Goal: Communication & Community: Answer question/provide support

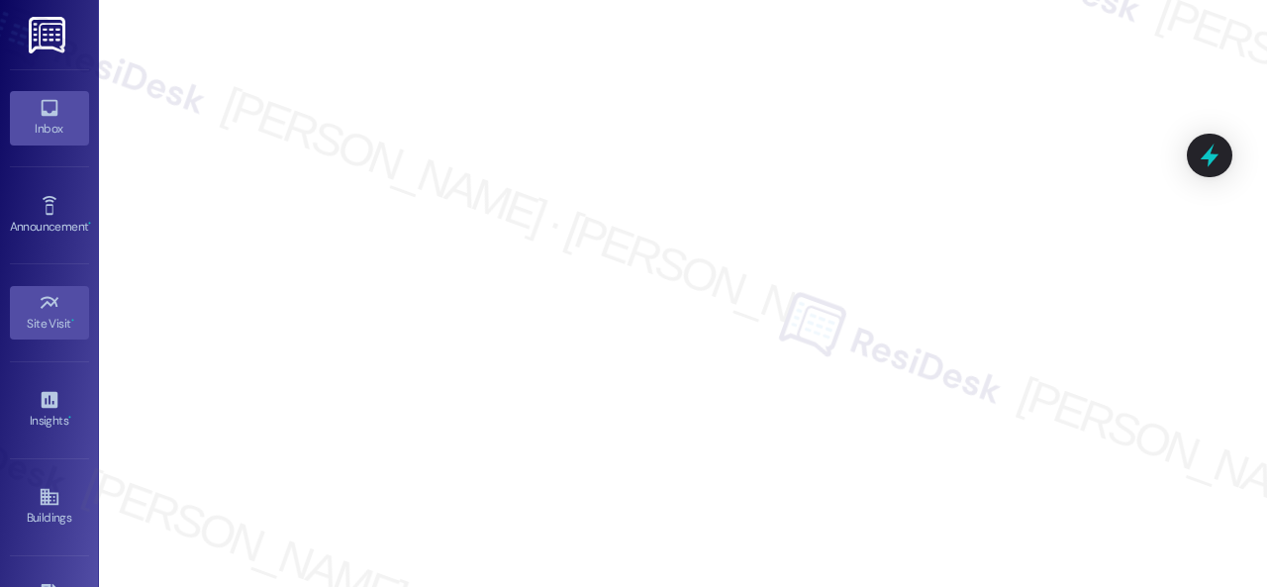
click at [41, 109] on icon at bounding box center [50, 108] width 22 height 22
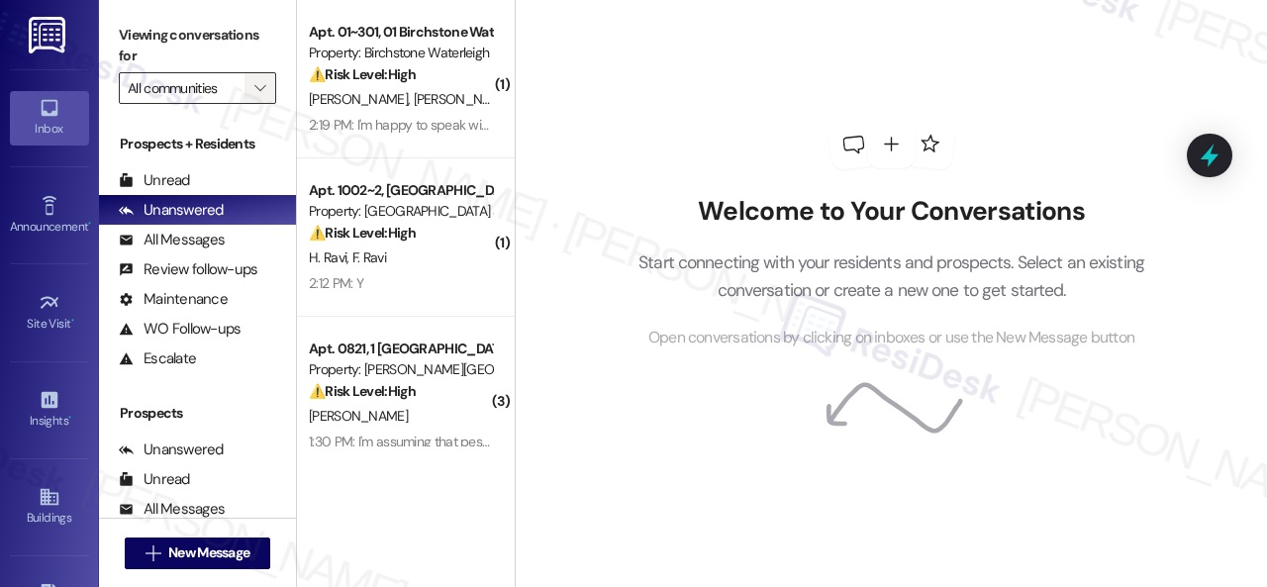
click at [267, 98] on span "" at bounding box center [259, 88] width 19 height 32
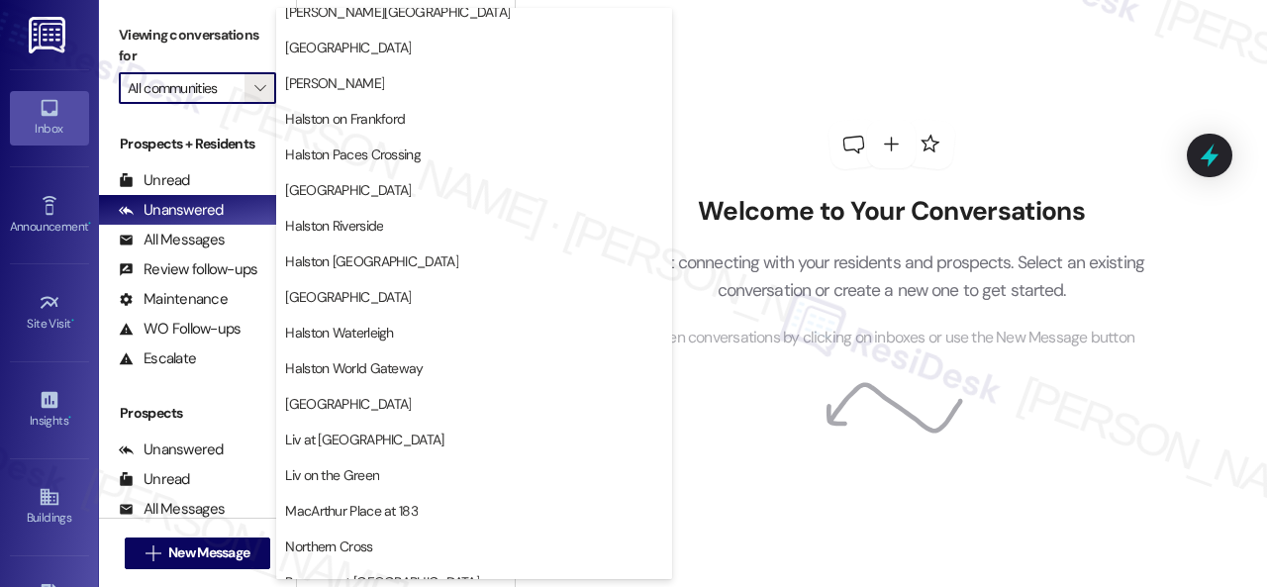
scroll to position [693, 0]
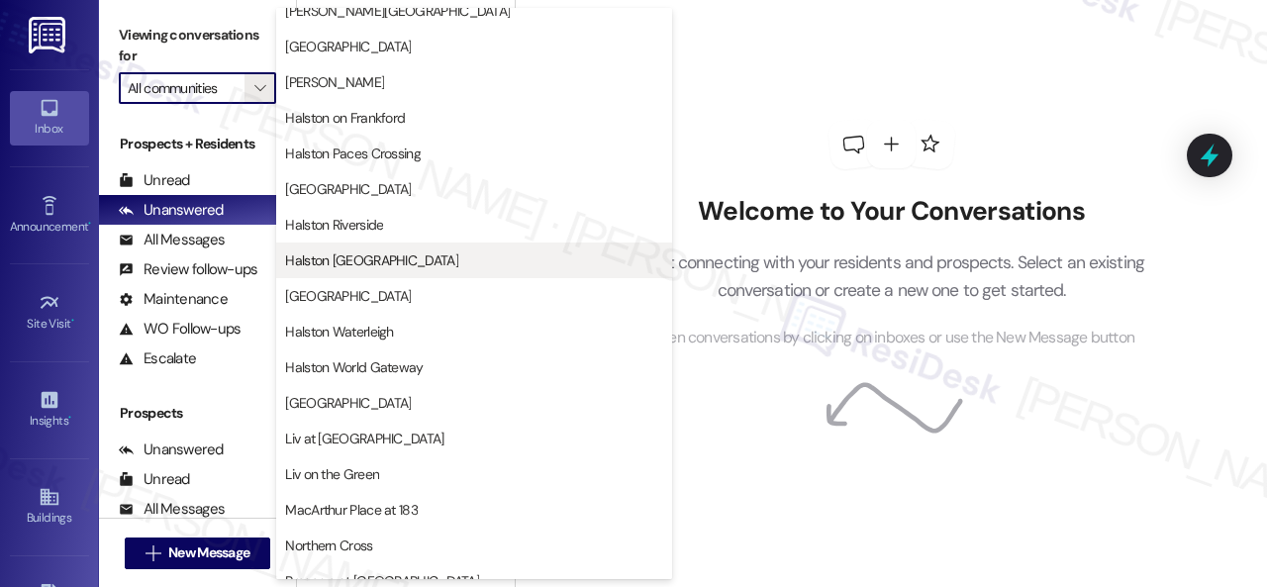
click at [371, 264] on span "Halston [GEOGRAPHIC_DATA]" at bounding box center [371, 260] width 173 height 20
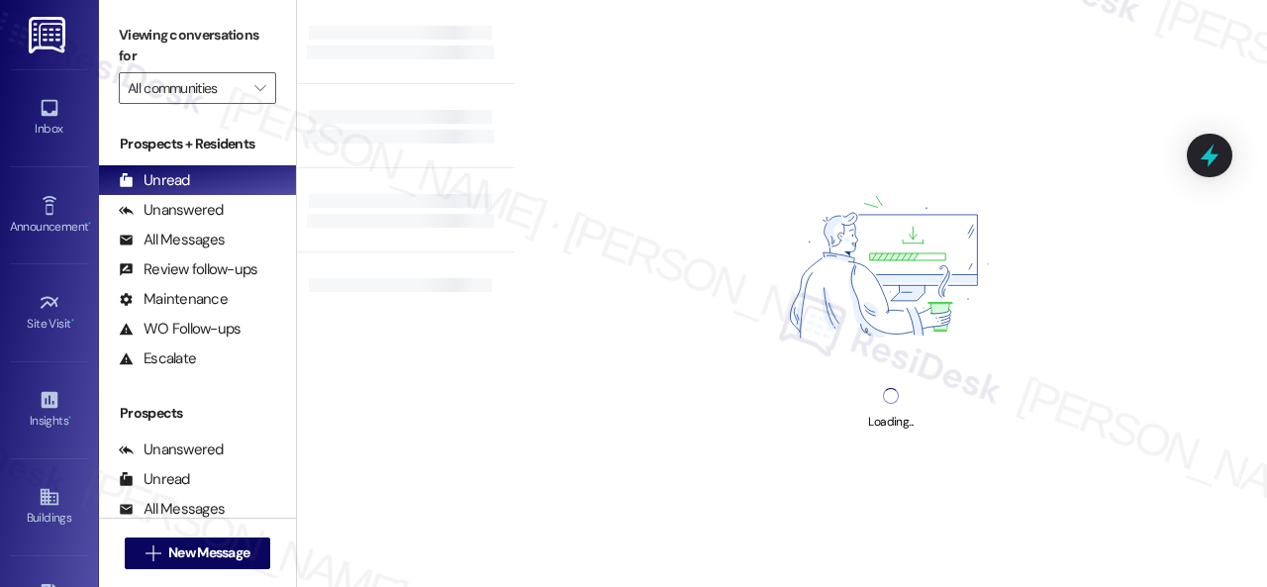
type input "Halston [GEOGRAPHIC_DATA]"
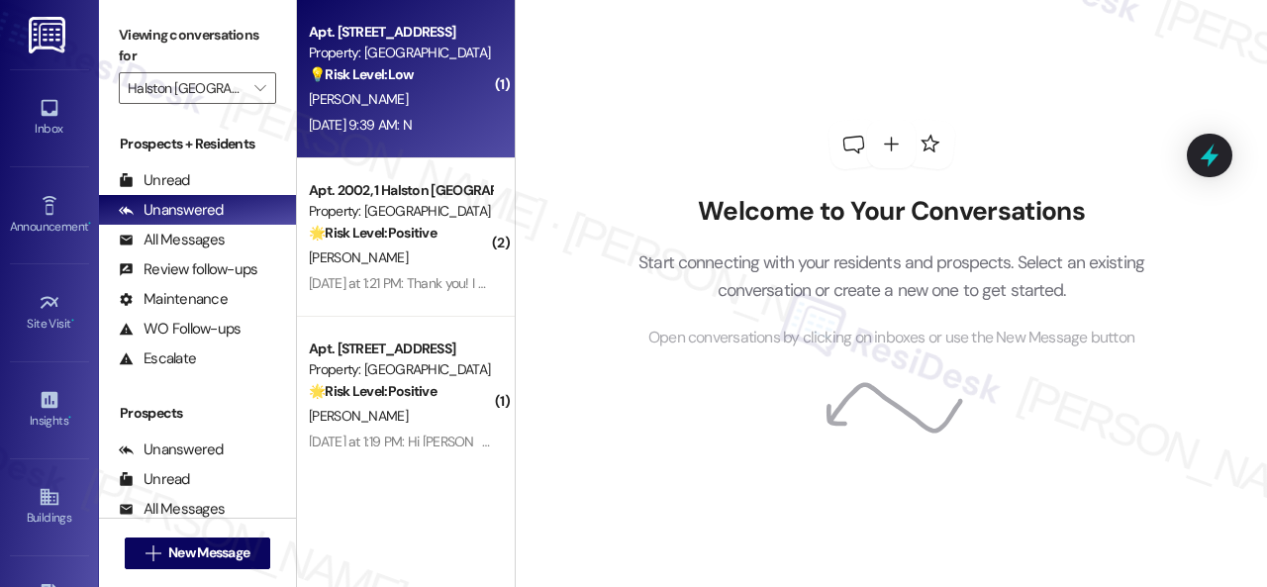
click at [432, 92] on div "[PERSON_NAME]" at bounding box center [400, 99] width 187 height 25
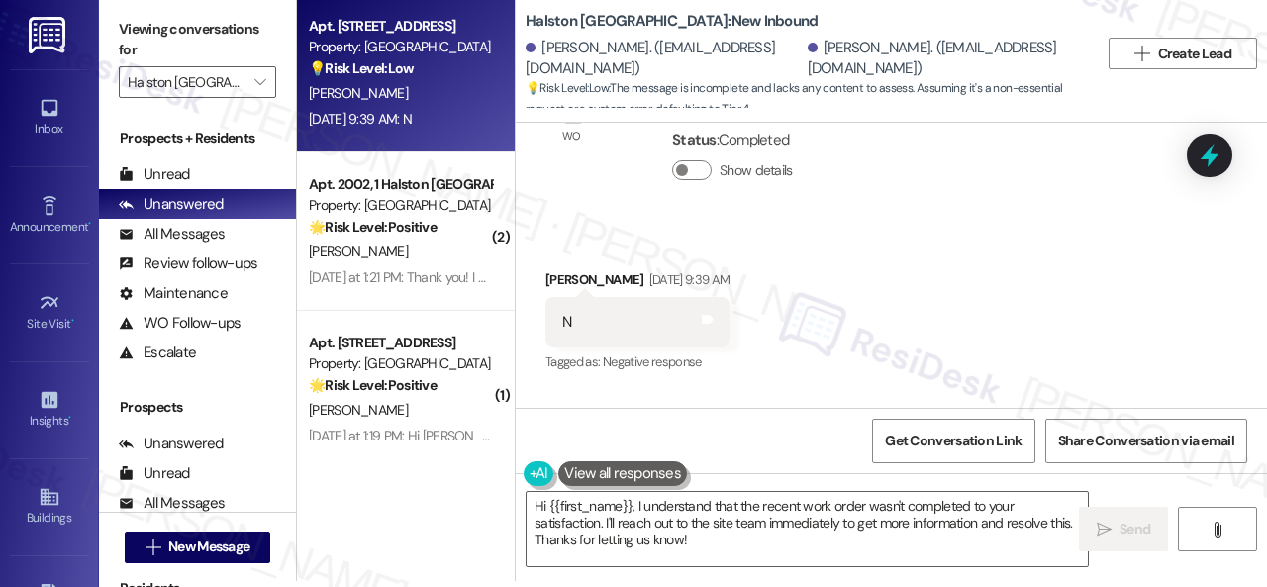
scroll to position [13364, 0]
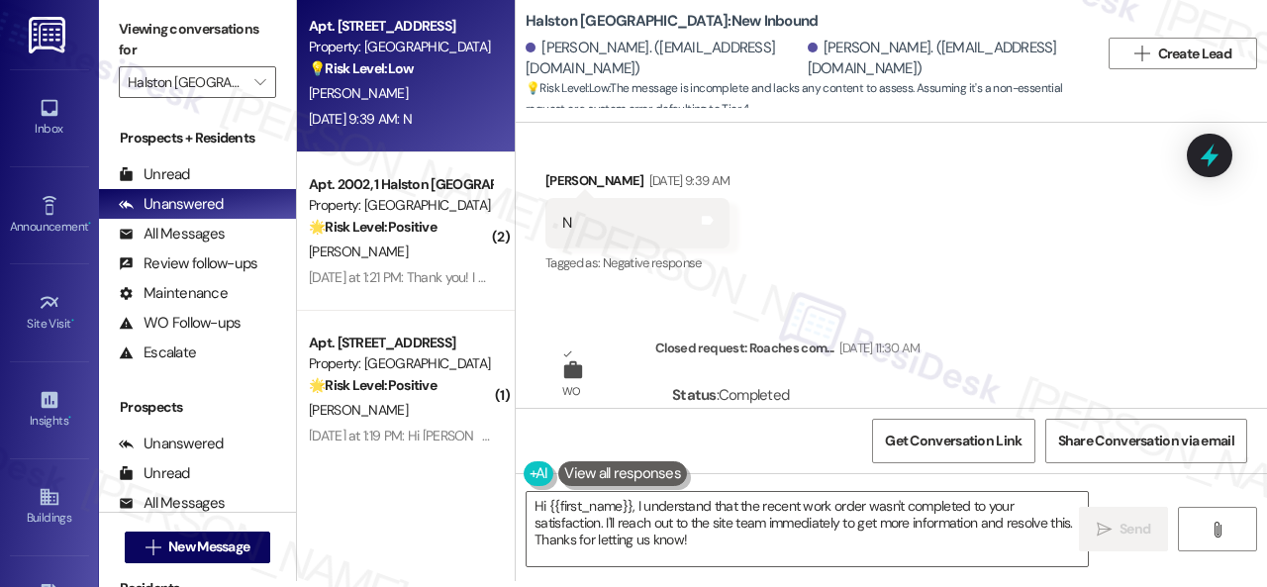
click at [591, 246] on div "WO Opened request: carpet wet ... Jun 03, 2025 at 7:02 AM Status : Completed Sh…" at bounding box center [891, 265] width 751 height 285
drag, startPoint x: 687, startPoint y: 530, endPoint x: 553, endPoint y: 518, distance: 134.2
click at [476, 498] on div "Apt. 8013, 1 Halston Shiloh Valley Property: Halston Shiloh Valley 💡 Risk Level…" at bounding box center [782, 287] width 970 height 587
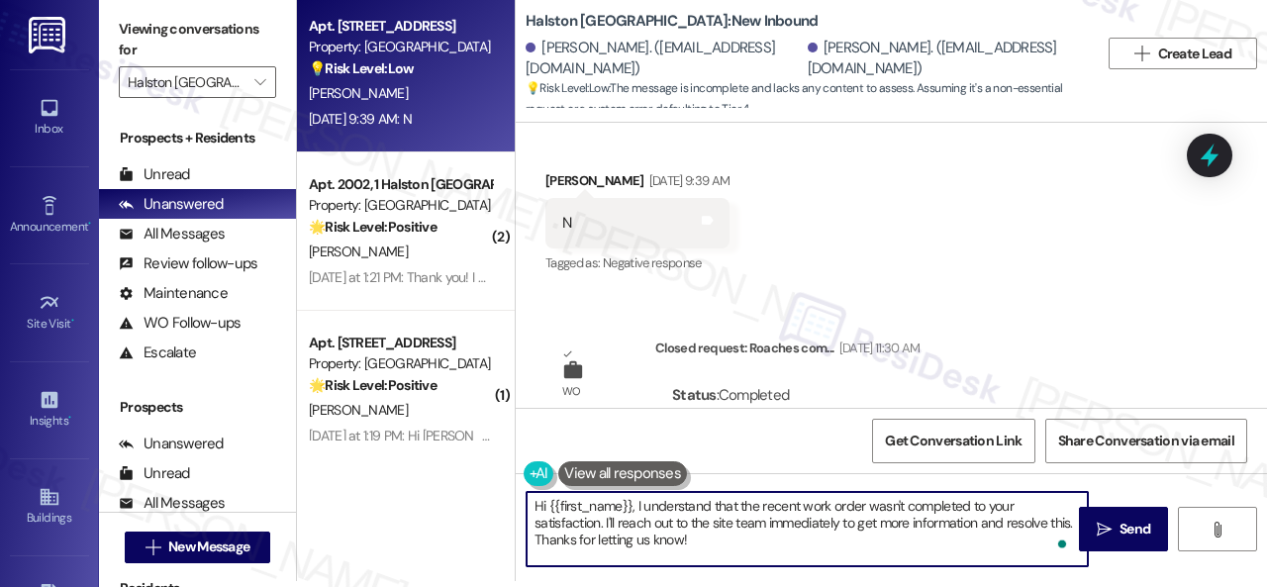
paste textarea "I'm sorry that the work order wasn't completed to your satisfaction. Can you pl…"
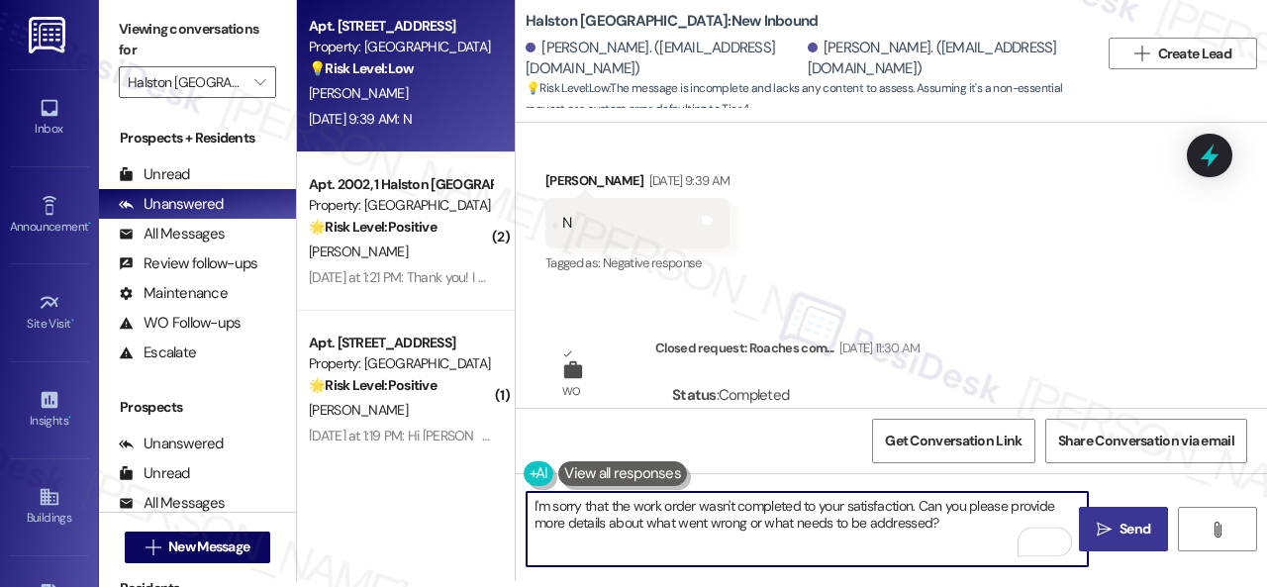
type textarea "I'm sorry that the work order wasn't completed to your satisfaction. Can you pl…"
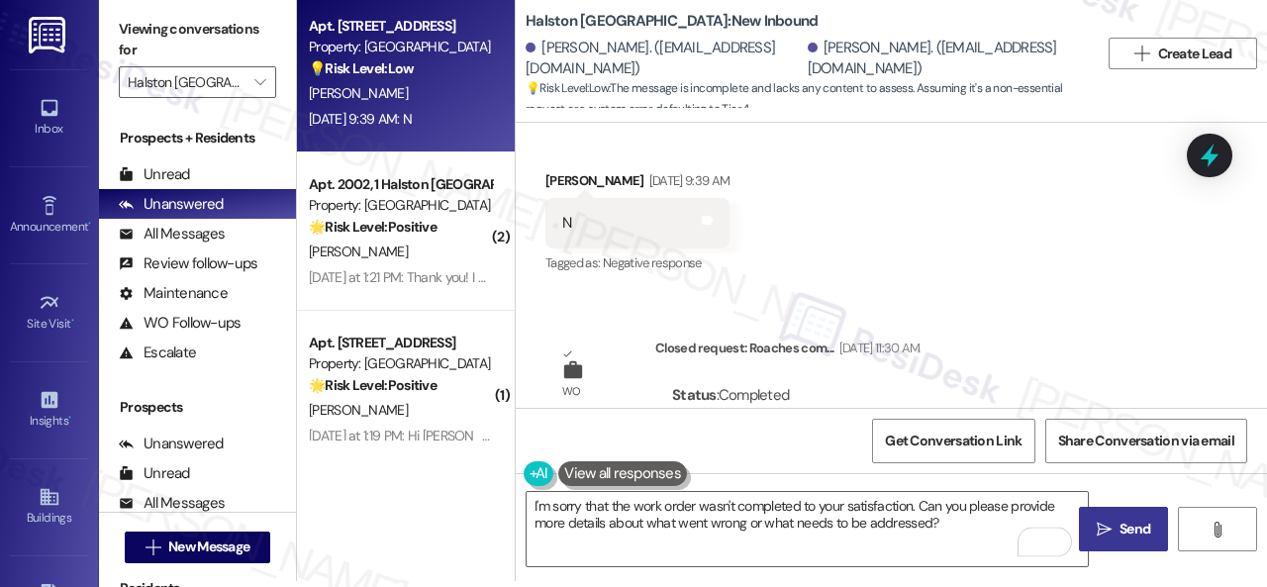
click at [1123, 522] on span "Send" at bounding box center [1135, 529] width 31 height 21
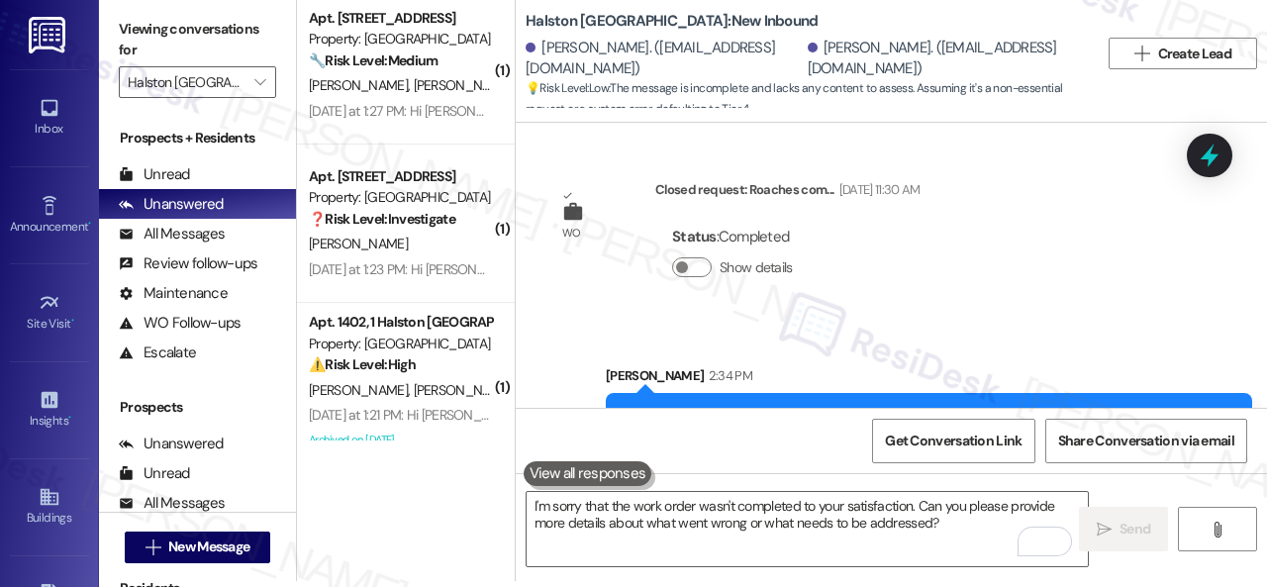
scroll to position [0, 0]
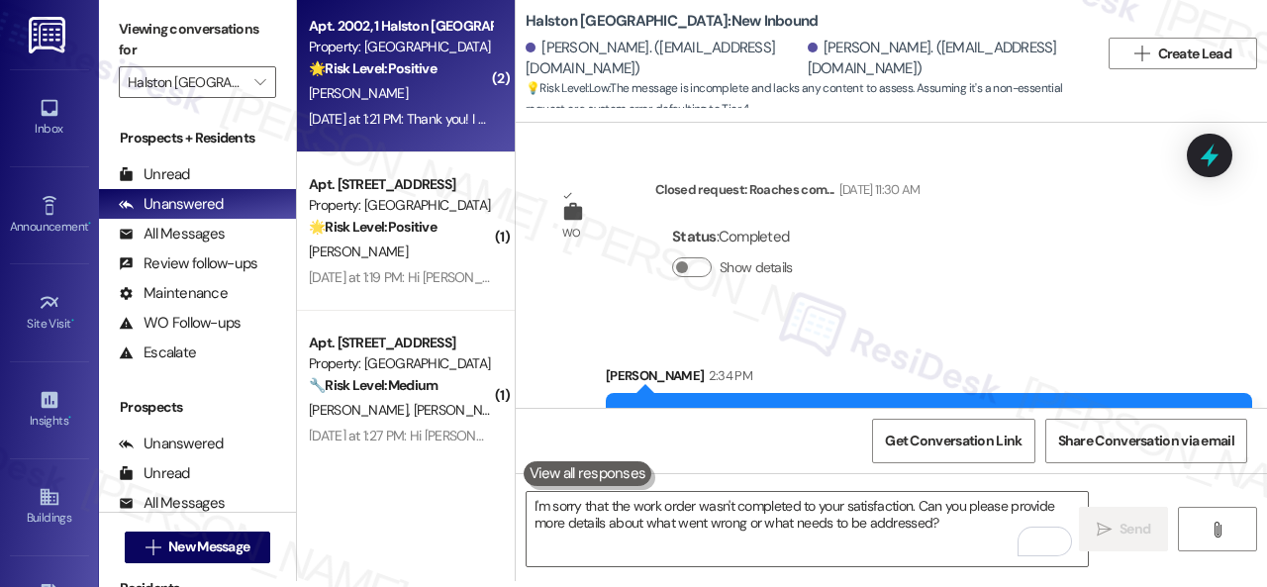
click at [388, 76] on strong "🌟 Risk Level: Positive" at bounding box center [373, 68] width 128 height 18
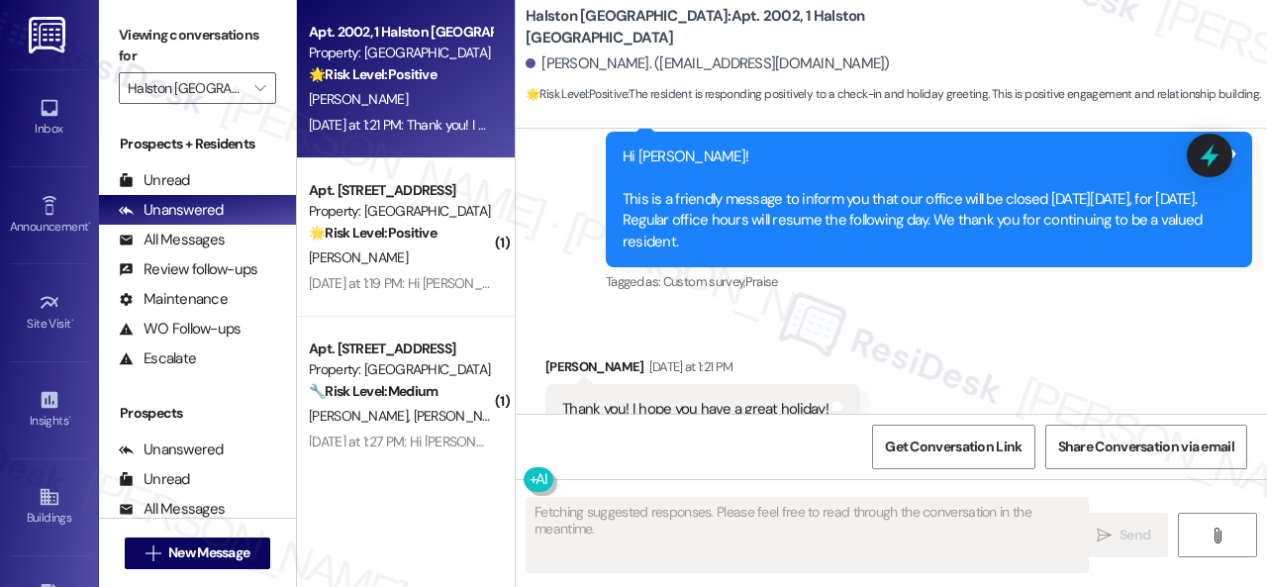
scroll to position [5814, 0]
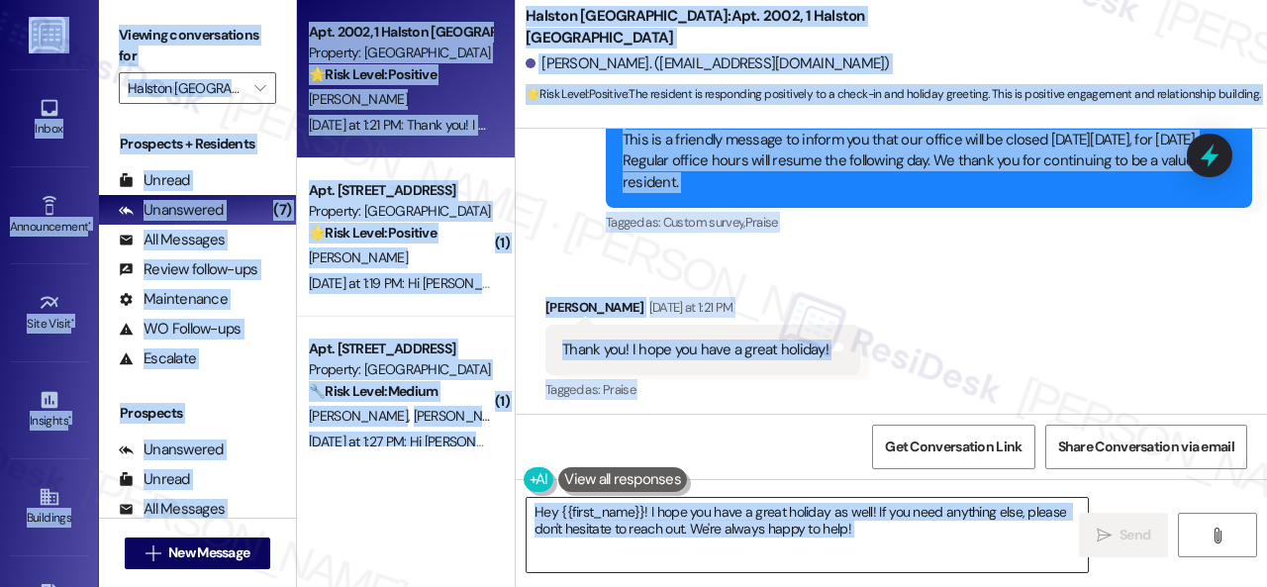
click at [891, 536] on textarea "Hey {{first_name}}! I hope you have a great holiday as well! If you need anythi…" at bounding box center [807, 535] width 561 height 74
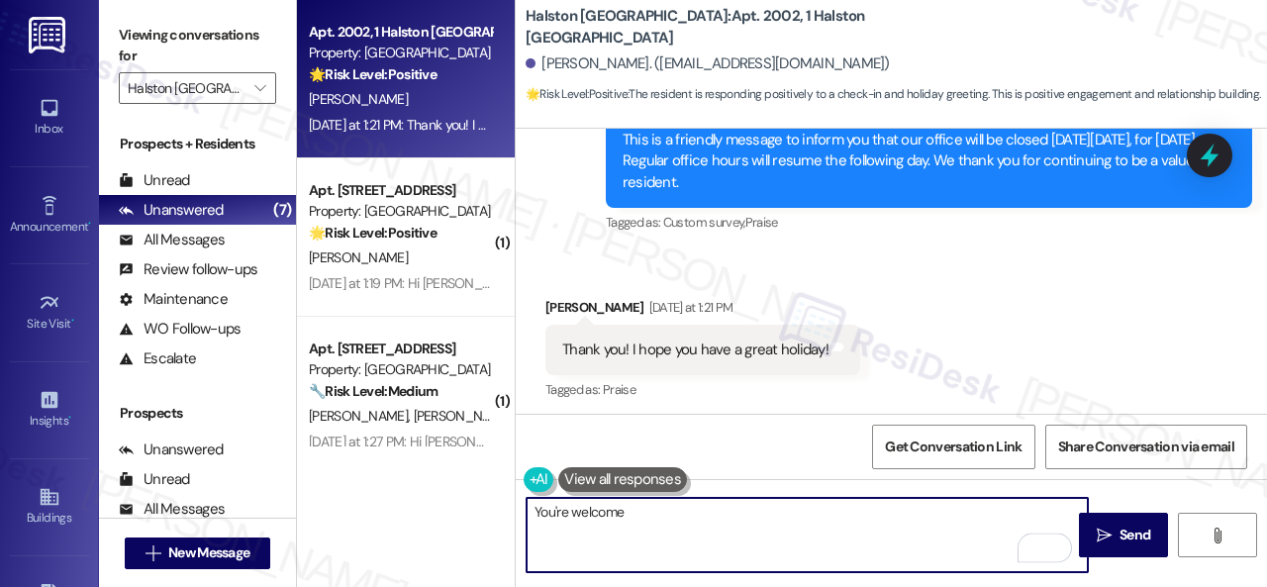
type textarea "You're welcome!"
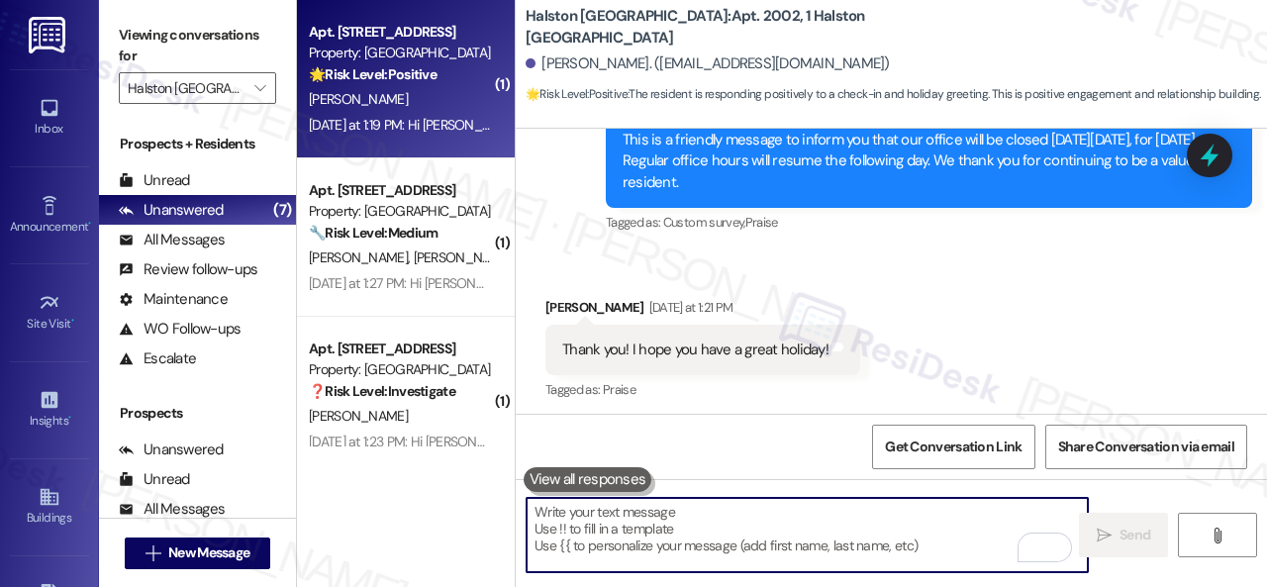
click at [409, 90] on div "A. Mincey" at bounding box center [400, 99] width 187 height 25
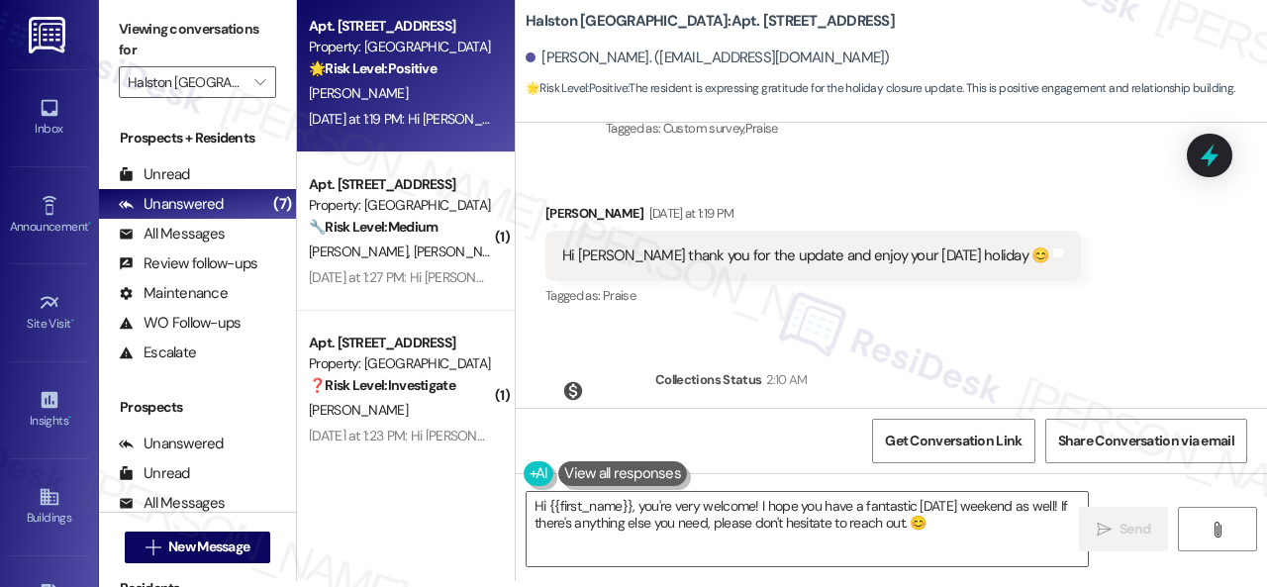
scroll to position [32329, 0]
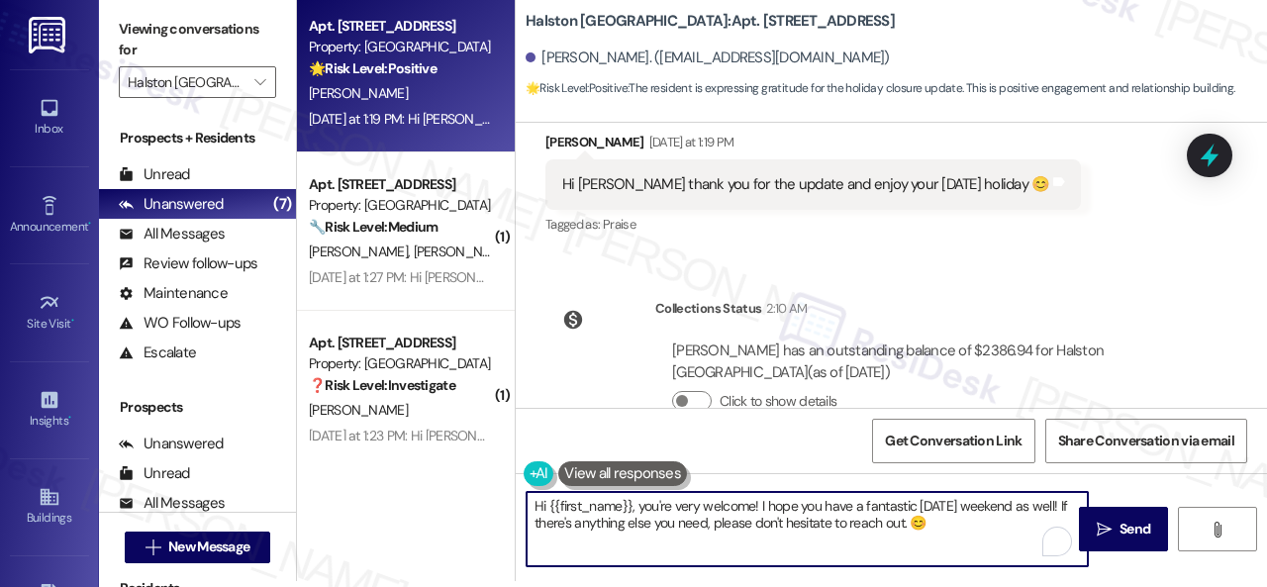
drag, startPoint x: 969, startPoint y: 530, endPoint x: 416, endPoint y: 480, distance: 555.6
click at [416, 480] on div "Apt. 5024, 1 Halston Shiloh Valley Property: Halston Shiloh Valley 🌟 Risk Level…" at bounding box center [782, 287] width 970 height 587
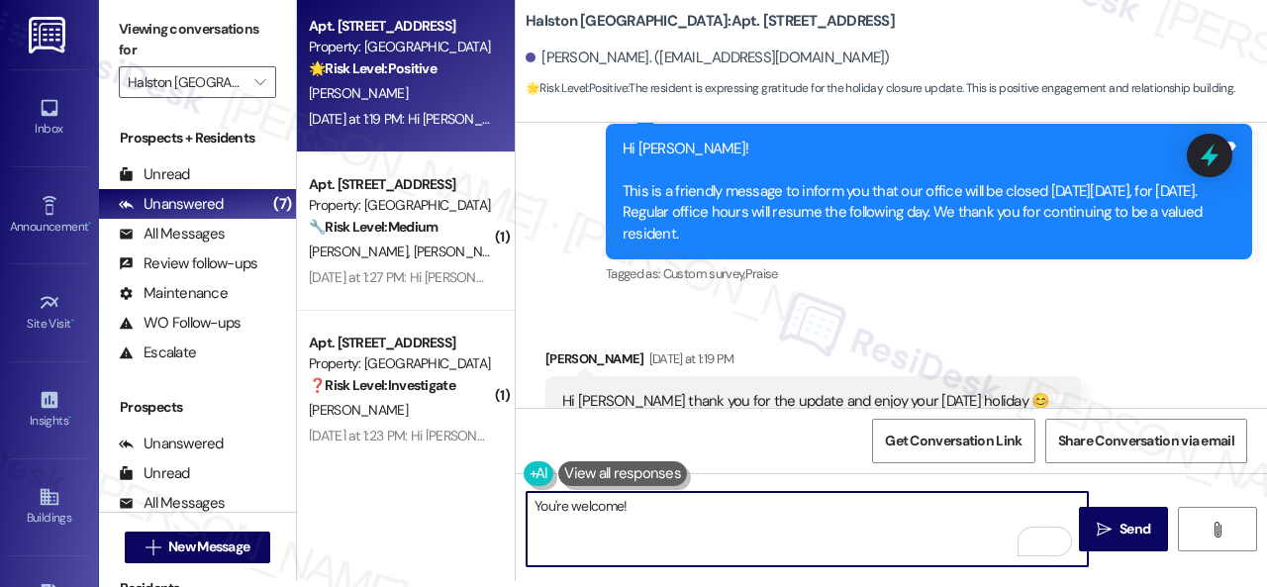
scroll to position [32230, 0]
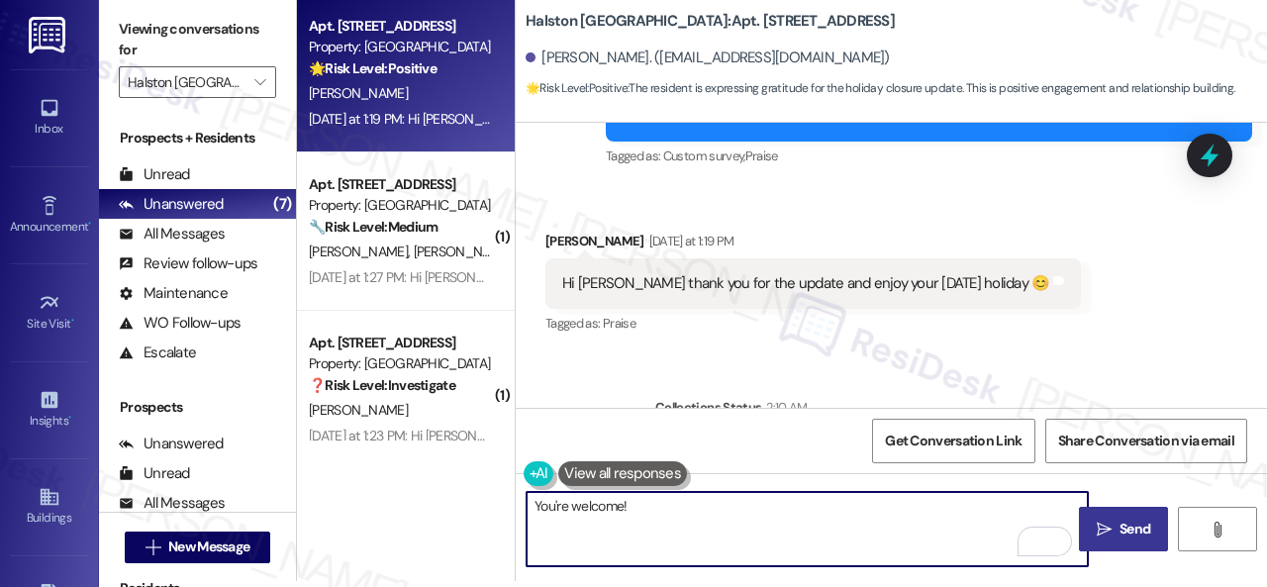
type textarea "You're welcome!"
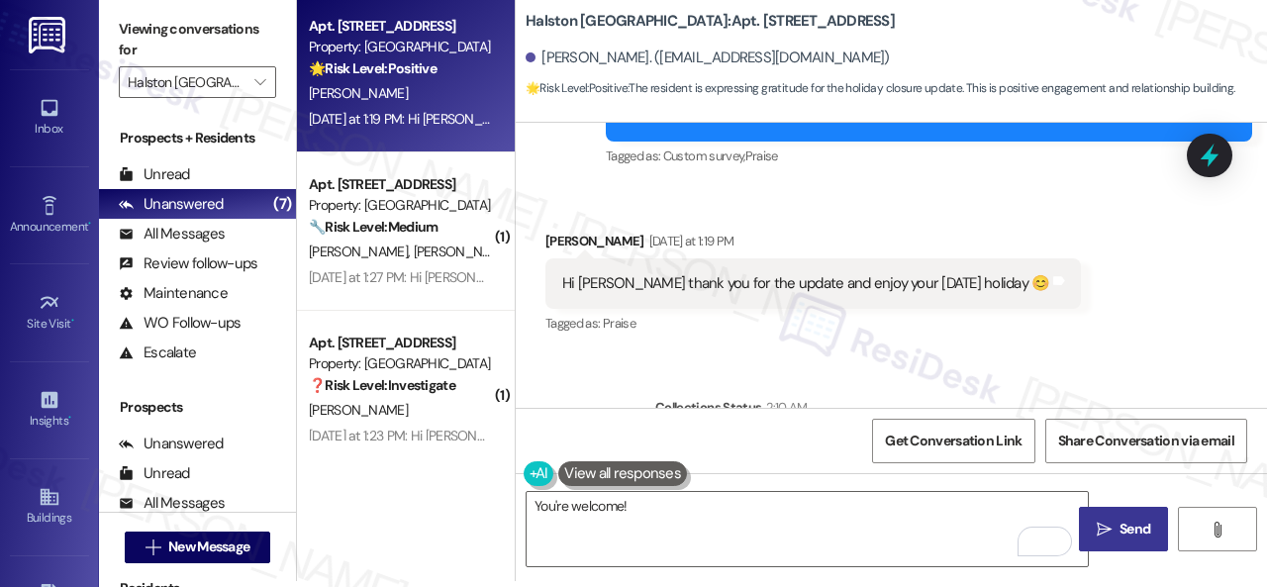
click at [1120, 530] on span "Send" at bounding box center [1135, 529] width 31 height 21
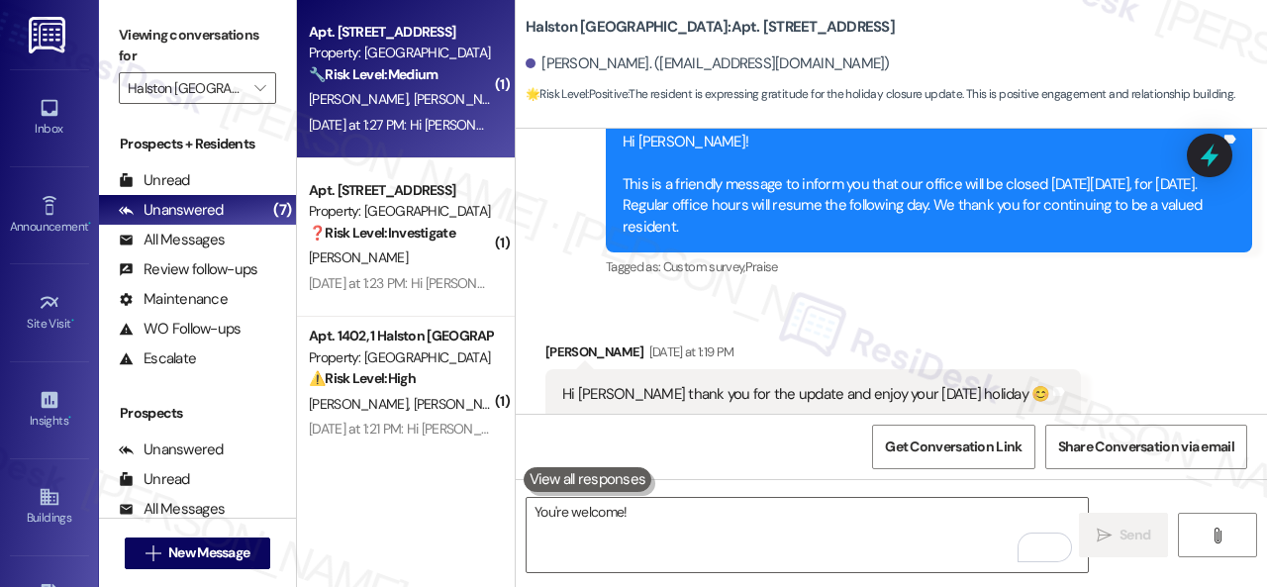
click at [461, 92] on div "D. Correa M. Milani" at bounding box center [400, 99] width 187 height 25
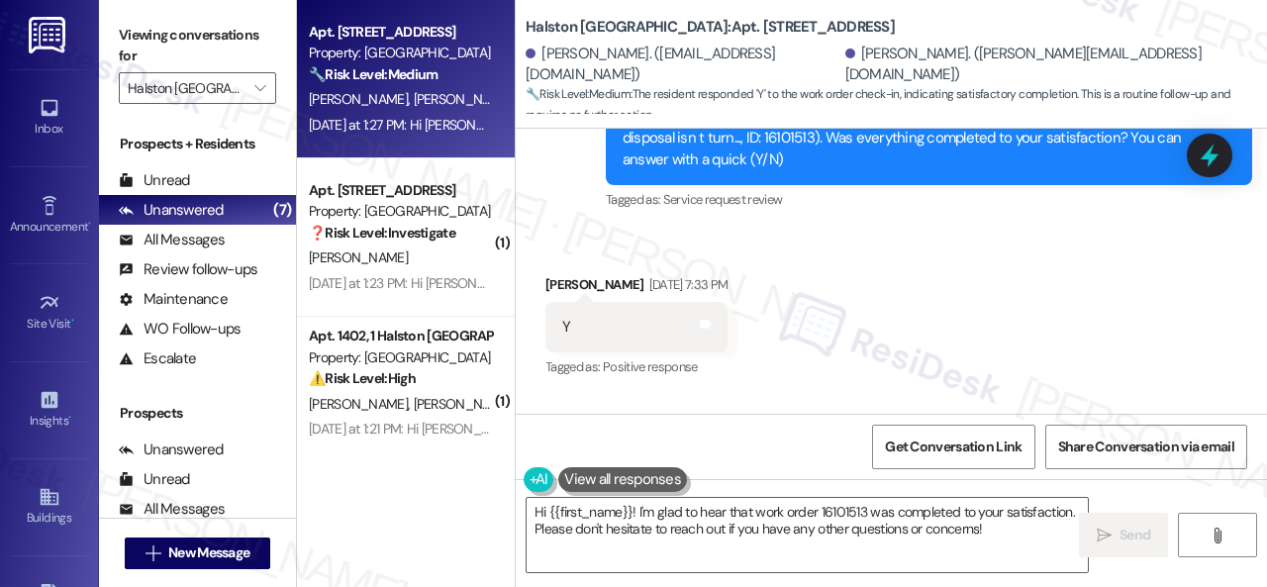
scroll to position [689, 0]
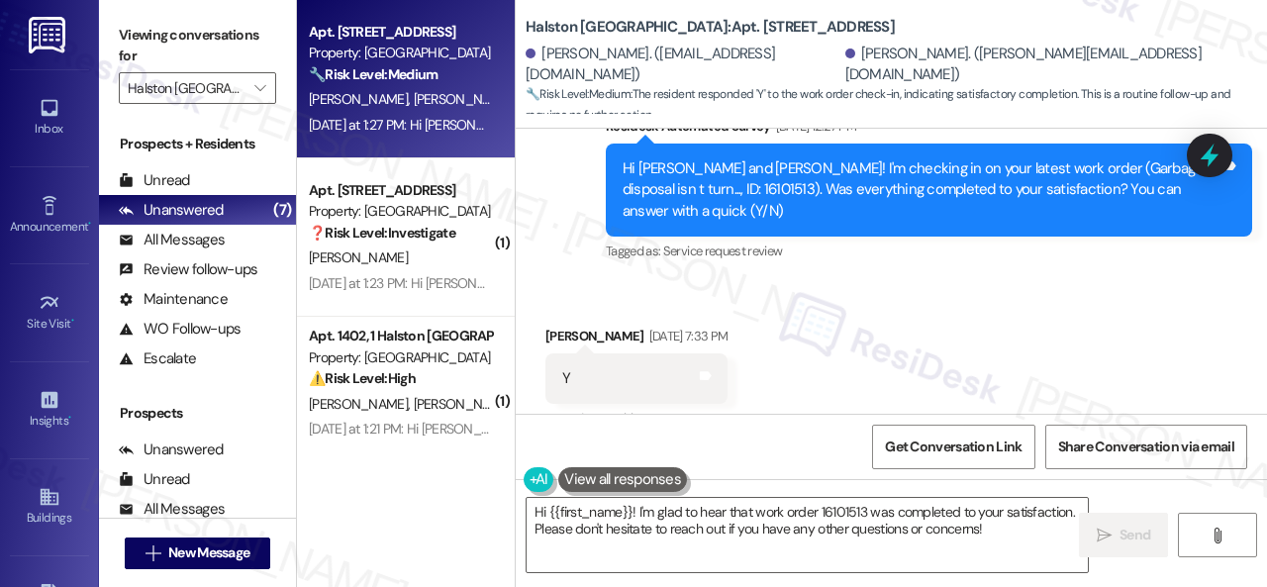
click at [574, 274] on div "Announcement, sent via SMS Sarah (ResiDesk) Aug 22, 2025 at 9:24 AM Hi Demarco …" at bounding box center [891, 39] width 751 height 482
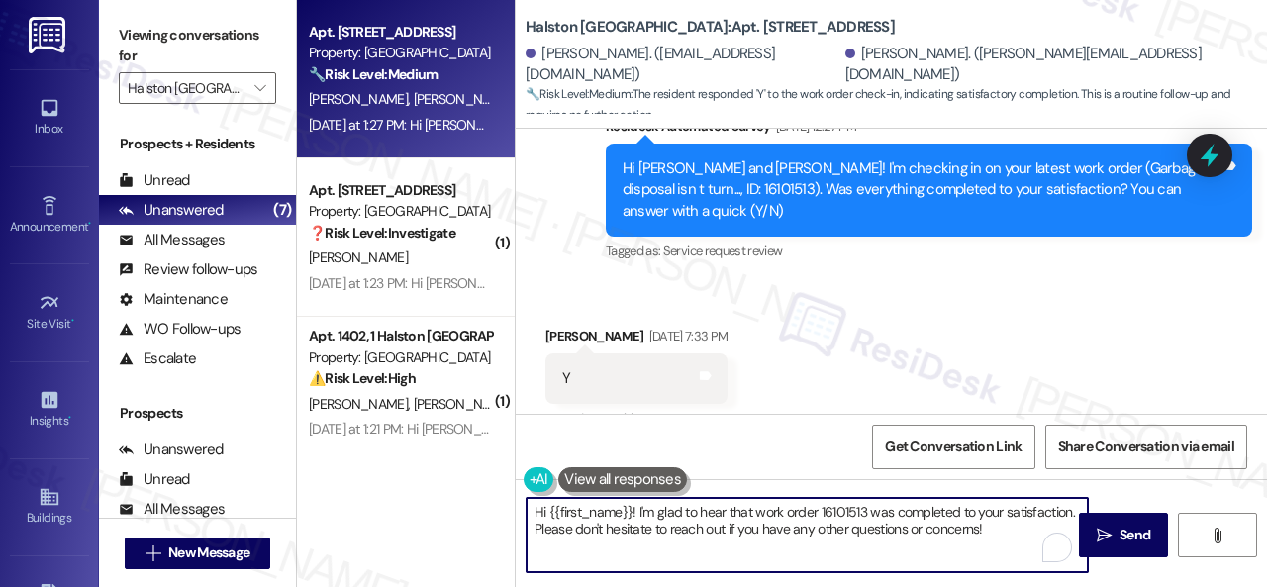
drag, startPoint x: 1007, startPoint y: 531, endPoint x: 420, endPoint y: 516, distance: 587.2
click at [420, 516] on div "Apt. 8031, 1 Halston Shiloh Valley Property: Halston Shiloh Valley 🔧 Risk Level…" at bounding box center [782, 293] width 970 height 587
paste textarea "We're glad to hear everything’s taken care of. If your experience at {{property…"
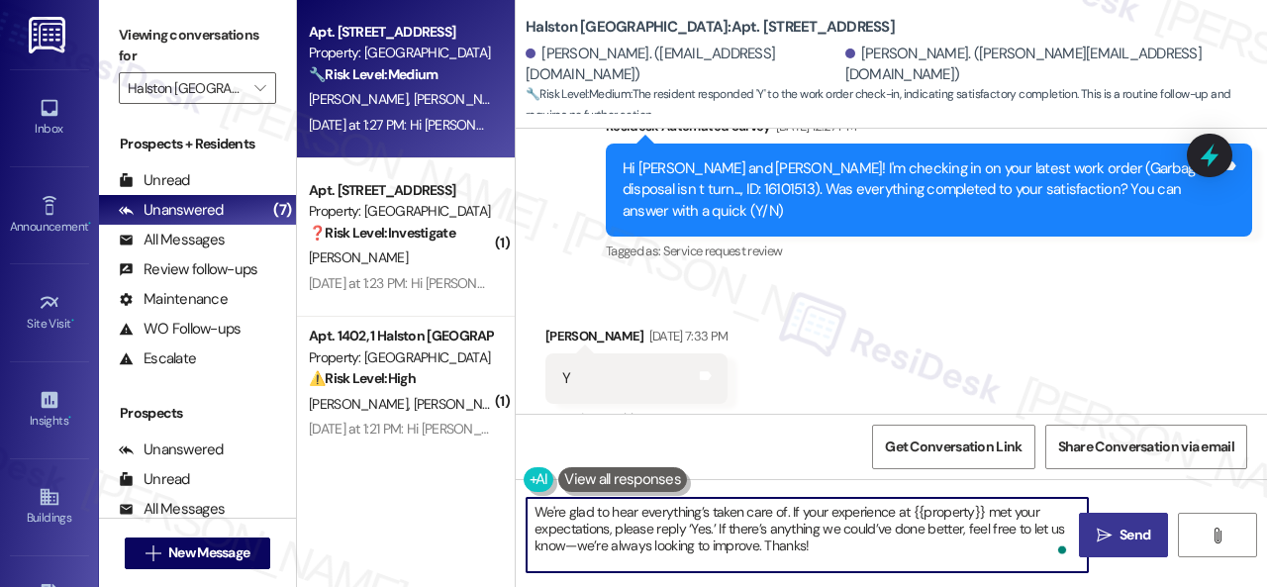
type textarea "We're glad to hear everything’s taken care of. If your experience at {{property…"
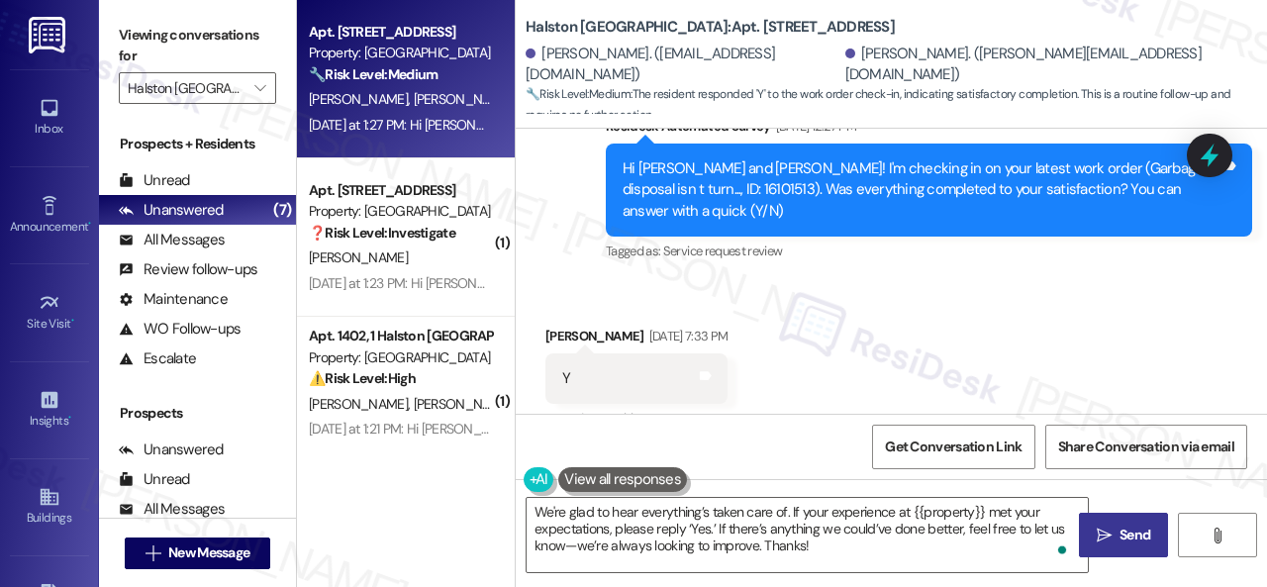
click at [1135, 531] on span "Send" at bounding box center [1135, 535] width 31 height 21
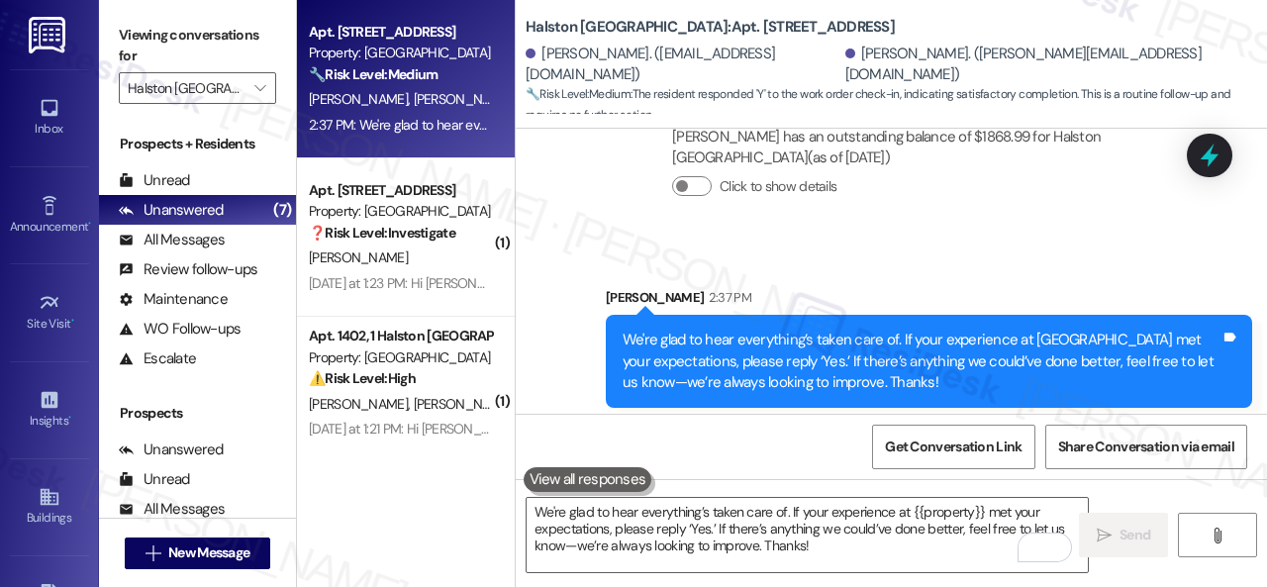
scroll to position [1562, 0]
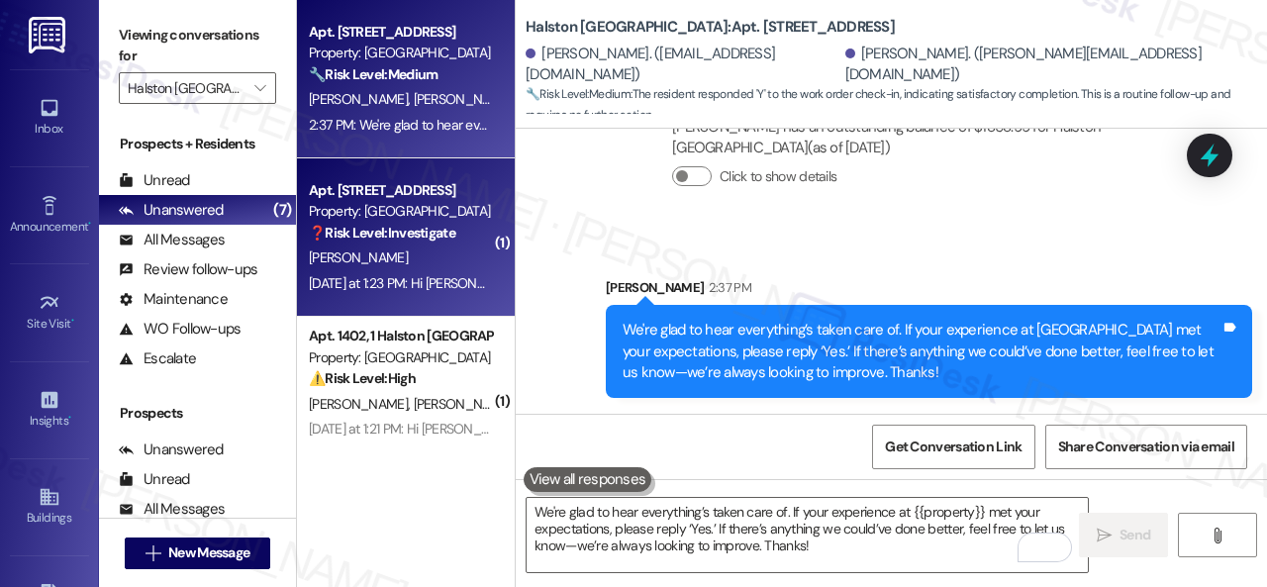
click at [466, 267] on div "R. Vogel" at bounding box center [400, 258] width 187 height 25
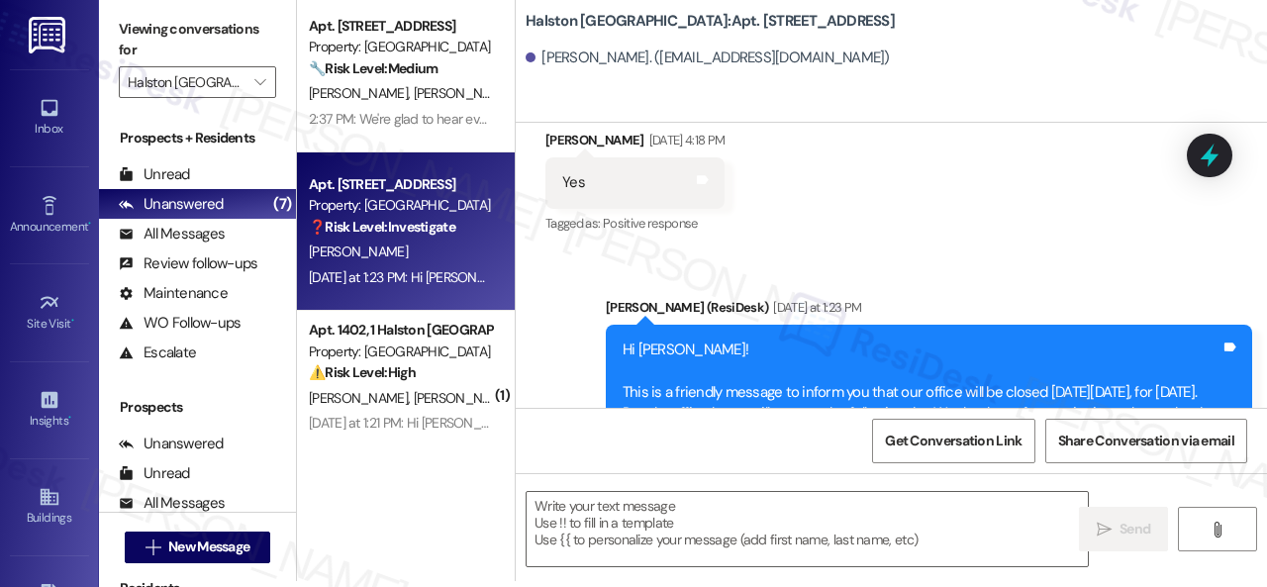
scroll to position [8918, 0]
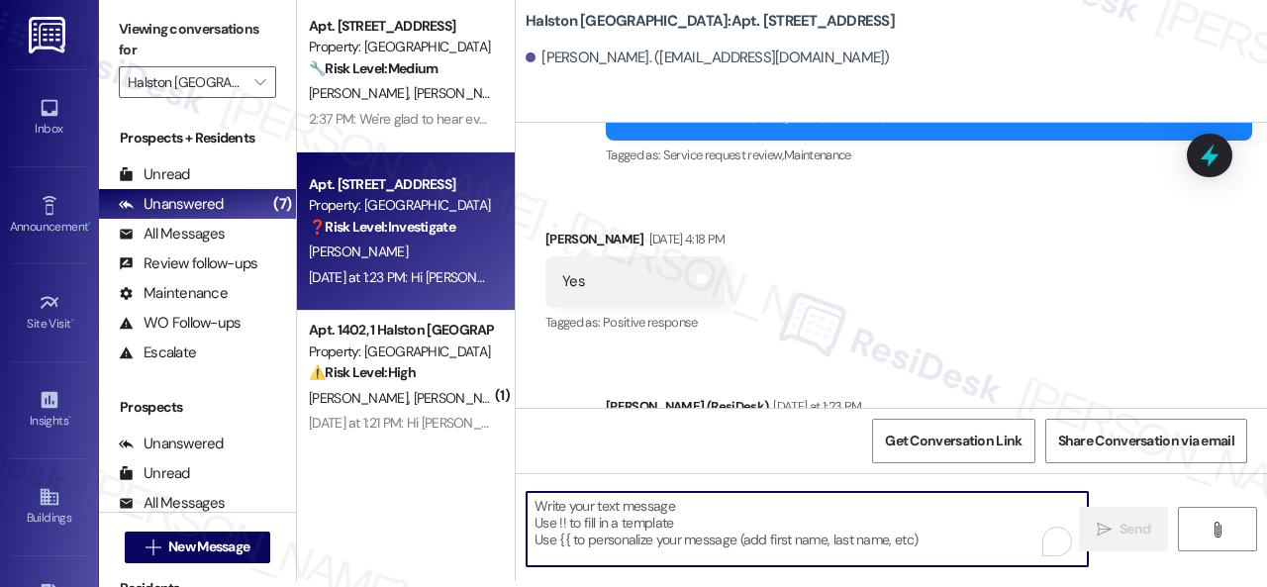
paste textarea "We're glad to hear everything’s taken care of. If your experience at {{property…"
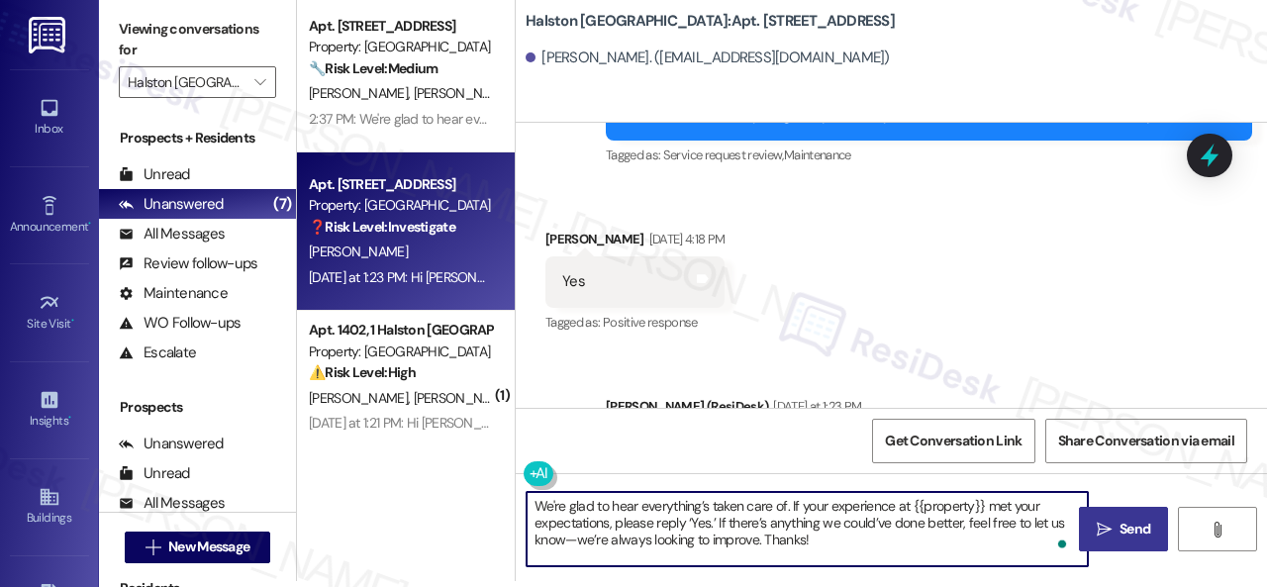
type textarea "We're glad to hear everything’s taken care of. If your experience at {{property…"
click at [1110, 540] on button " Send" at bounding box center [1123, 529] width 89 height 45
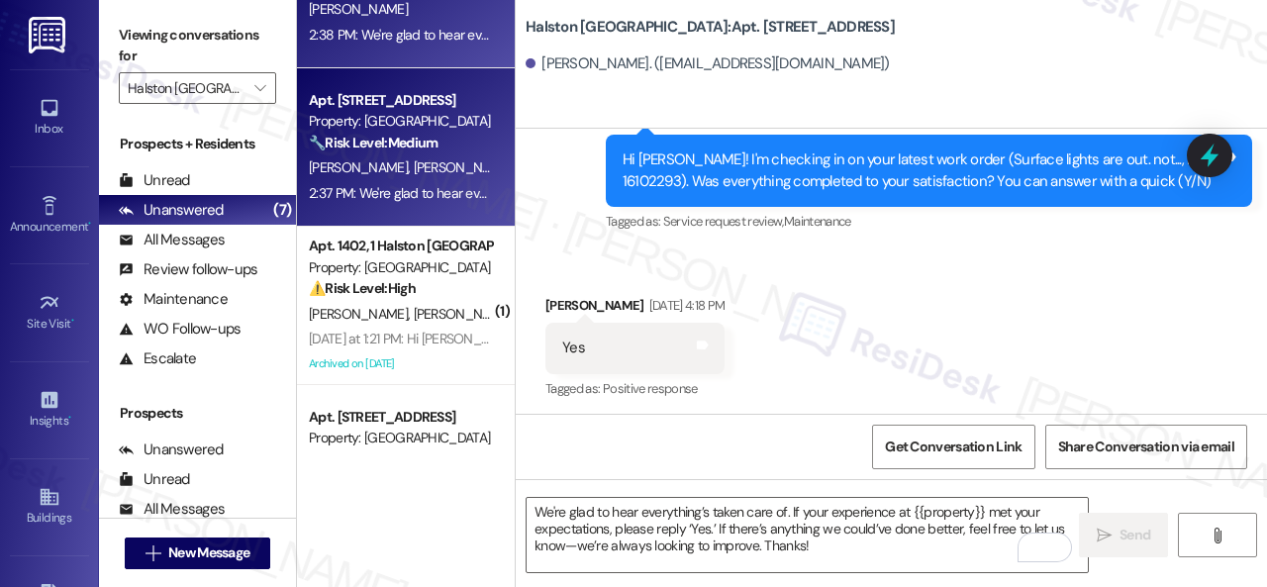
scroll to position [99, 0]
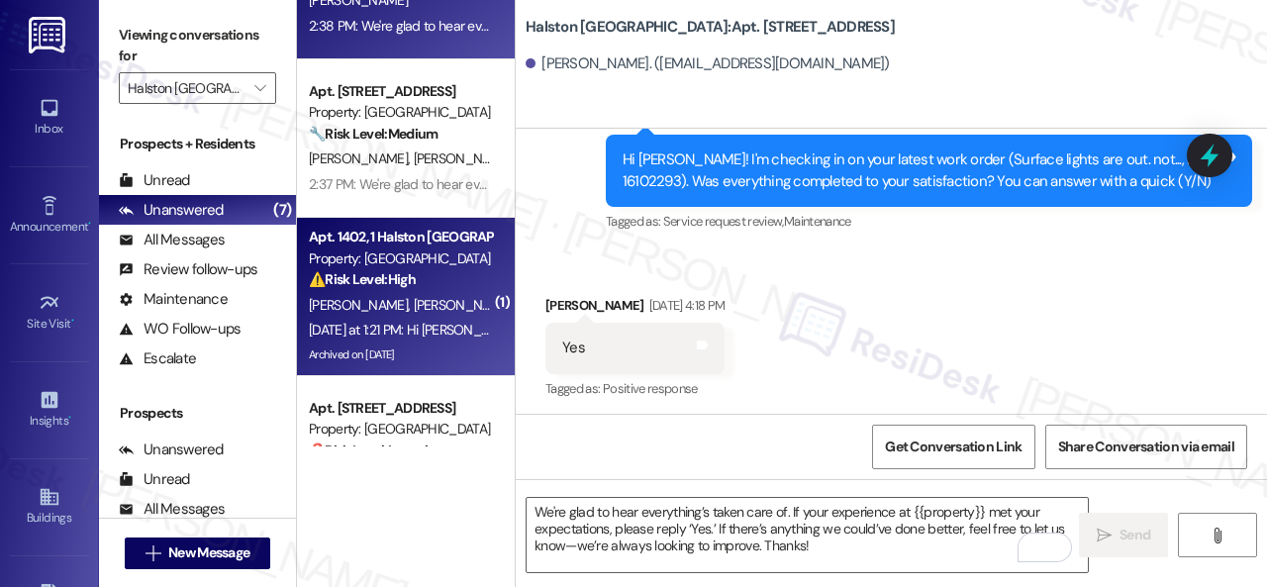
click at [454, 282] on div "⚠️ Risk Level: High The resident is asking about providing notice of moving out…" at bounding box center [400, 279] width 183 height 21
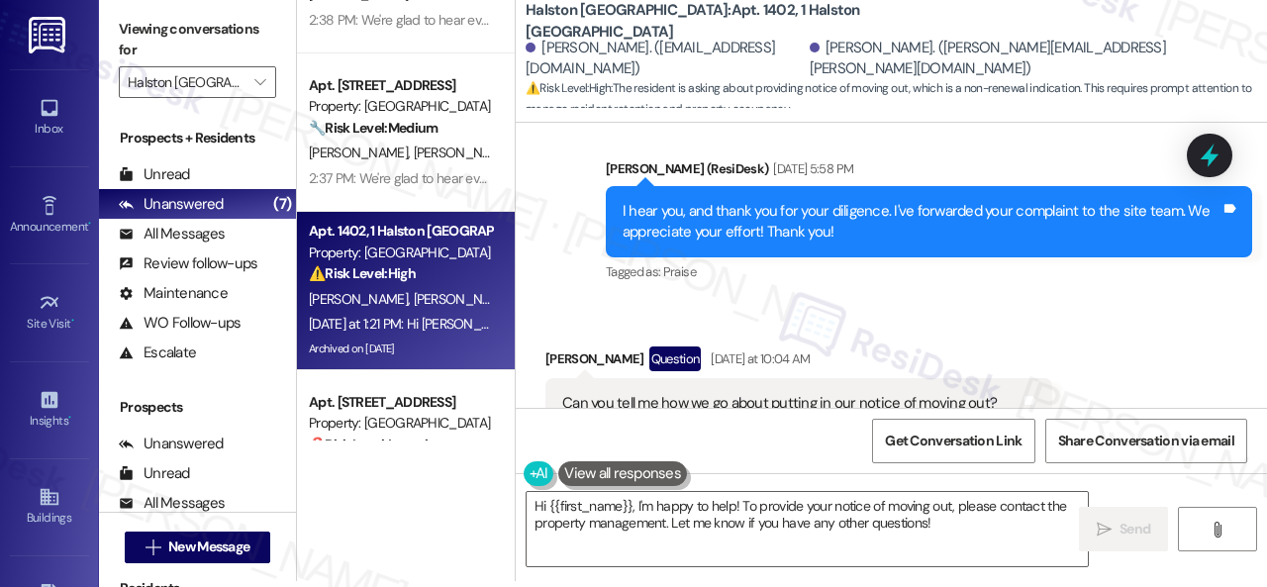
scroll to position [12405, 0]
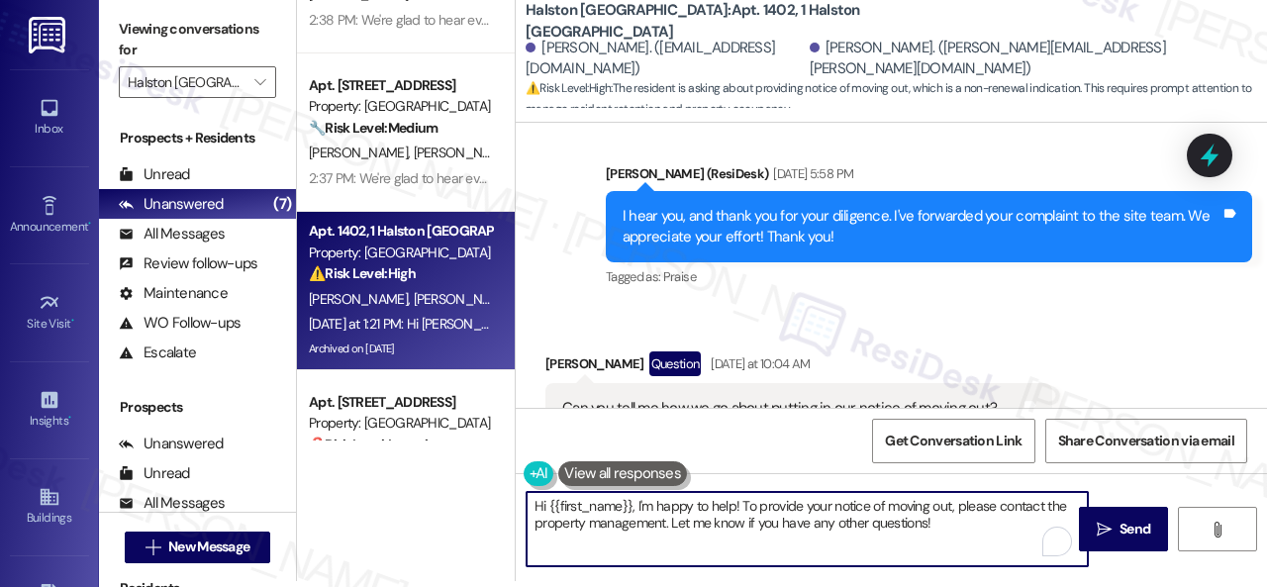
drag, startPoint x: 548, startPoint y: 508, endPoint x: 631, endPoint y: 510, distance: 82.2
click at [631, 510] on textarea "Hi {{first_name}}, I'm happy to help! To provide your notice of moving out, ple…" at bounding box center [807, 529] width 561 height 74
drag, startPoint x: 692, startPoint y: 506, endPoint x: 936, endPoint y: 516, distance: 244.7
click at [936, 516] on textarea "Hi Brenda, I'm happy to help! To provide your notice of moving out, please cont…" at bounding box center [807, 529] width 561 height 74
click at [538, 520] on textarea "Hi Brenda, I'm happy to help with your inquiry about the move-out notice. If yo…" at bounding box center [807, 529] width 561 height 74
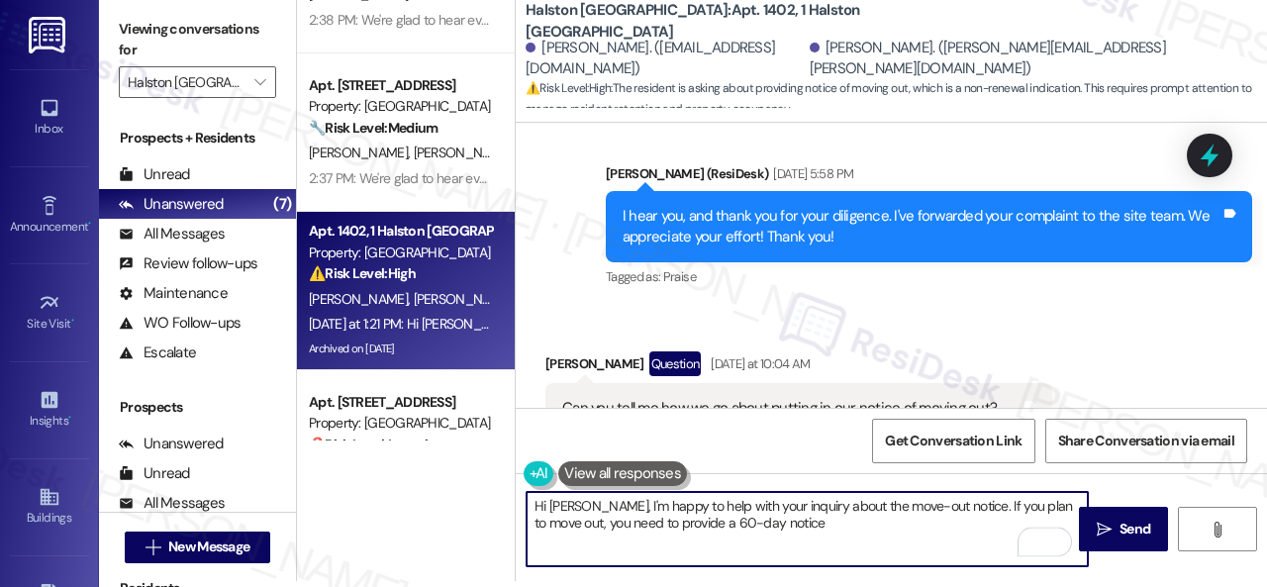
click at [630, 523] on textarea "Hi Brenda, I'm happy to help with your inquiry about the move-out notice. If yo…" at bounding box center [807, 529] width 561 height 74
click at [778, 529] on textarea "Hi Brenda, I'm happy to help with your inquiry about the move-out notice. If yo…" at bounding box center [807, 529] width 561 height 74
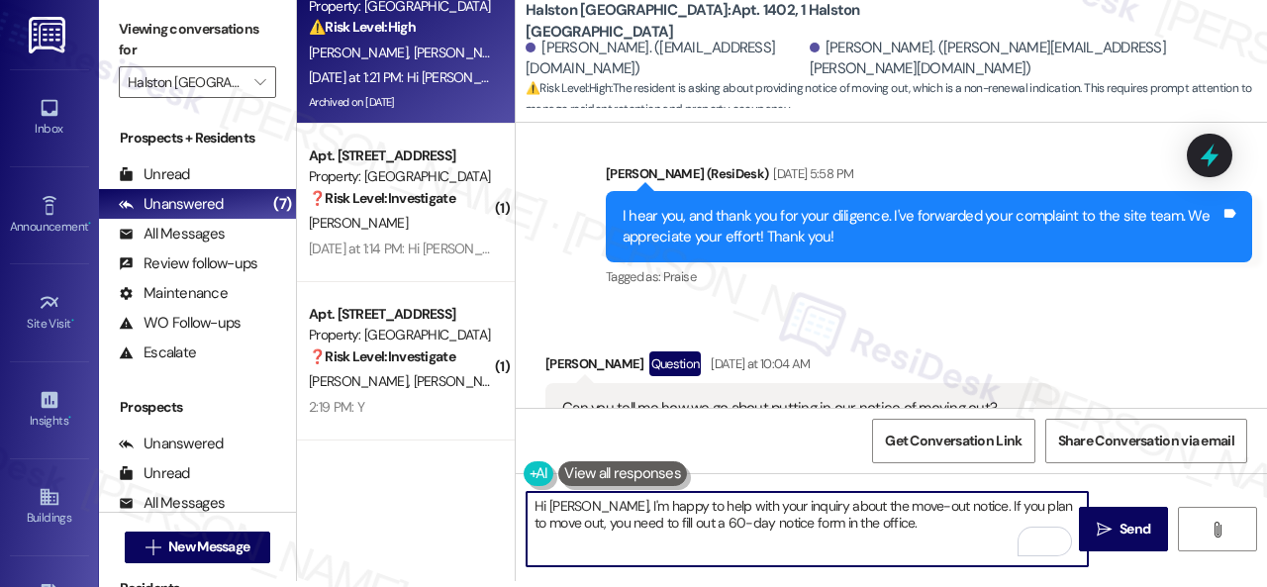
scroll to position [28, 0]
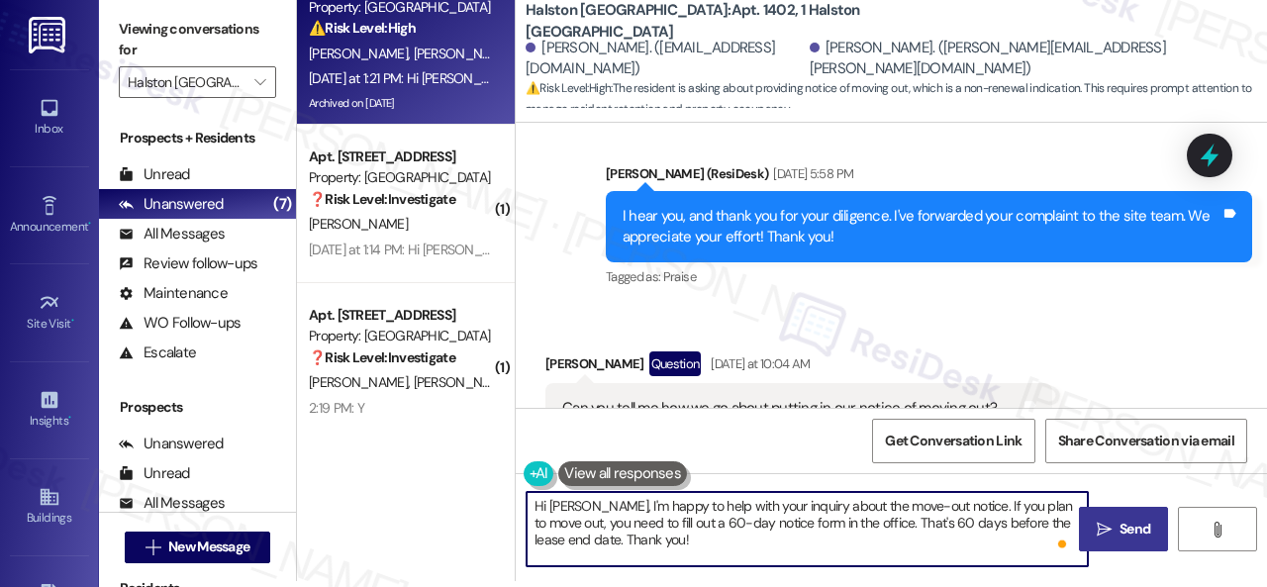
type textarea "Hi Brenda, I'm happy to help with your inquiry about the move-out notice. If yo…"
click at [1120, 528] on span "Send" at bounding box center [1135, 529] width 31 height 21
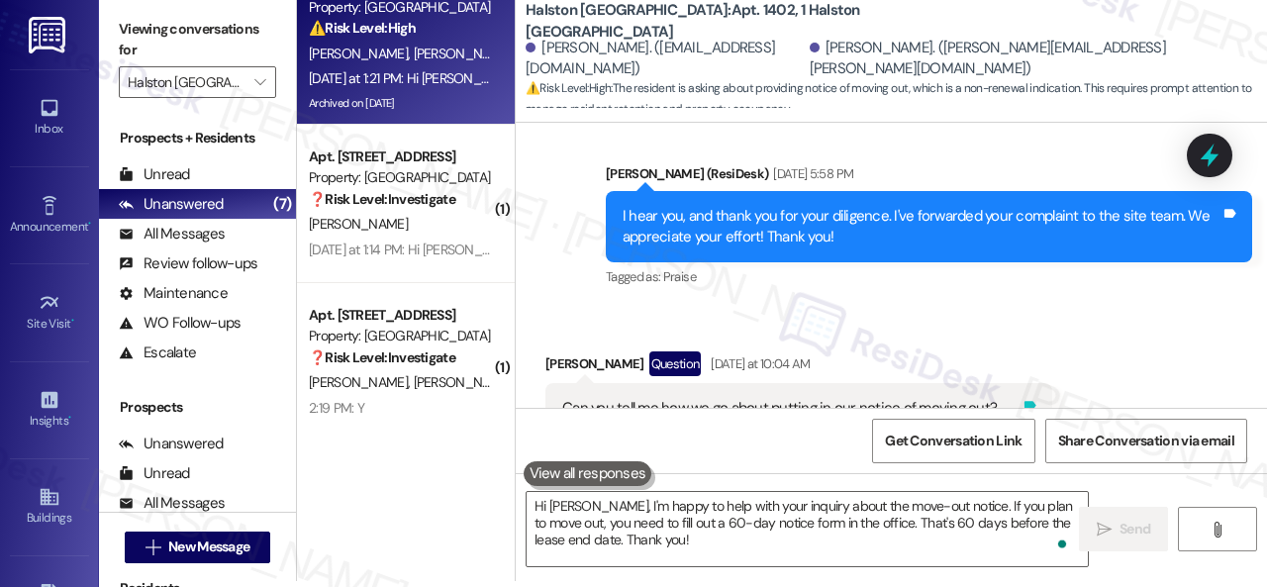
scroll to position [12740, 0]
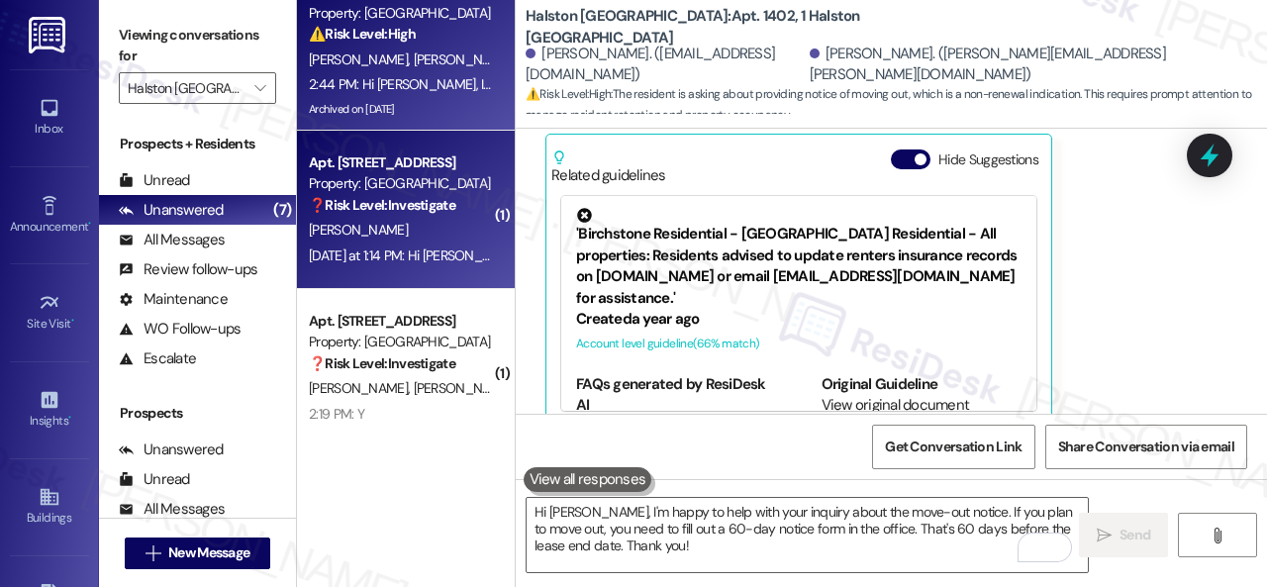
click at [426, 237] on div "S. Reis" at bounding box center [400, 230] width 187 height 25
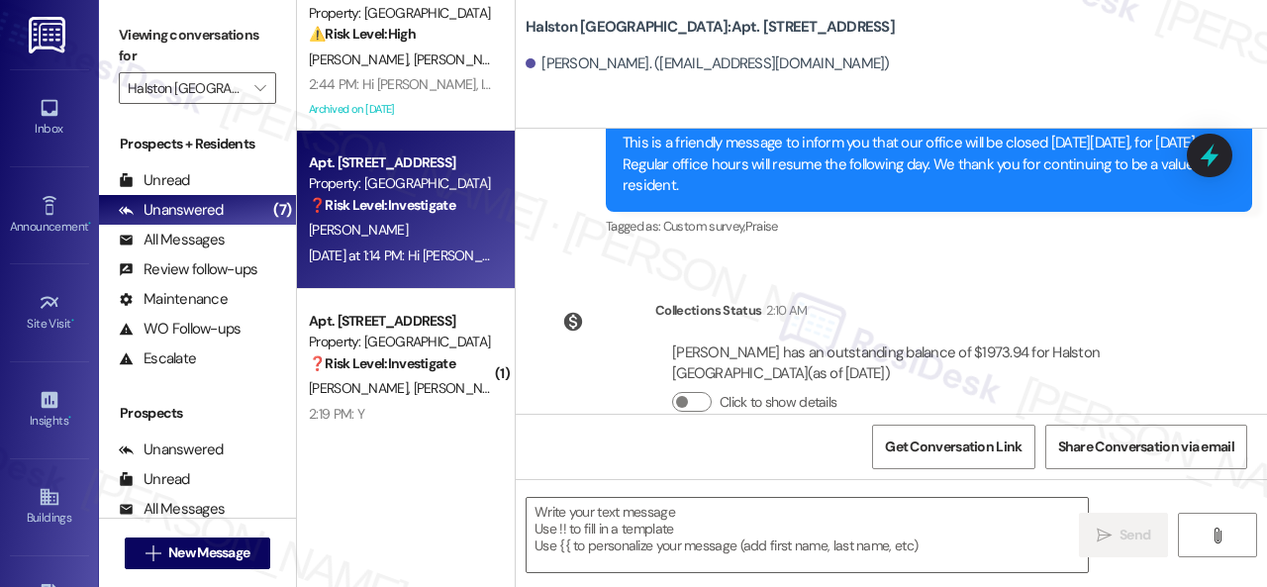
scroll to position [6838, 0]
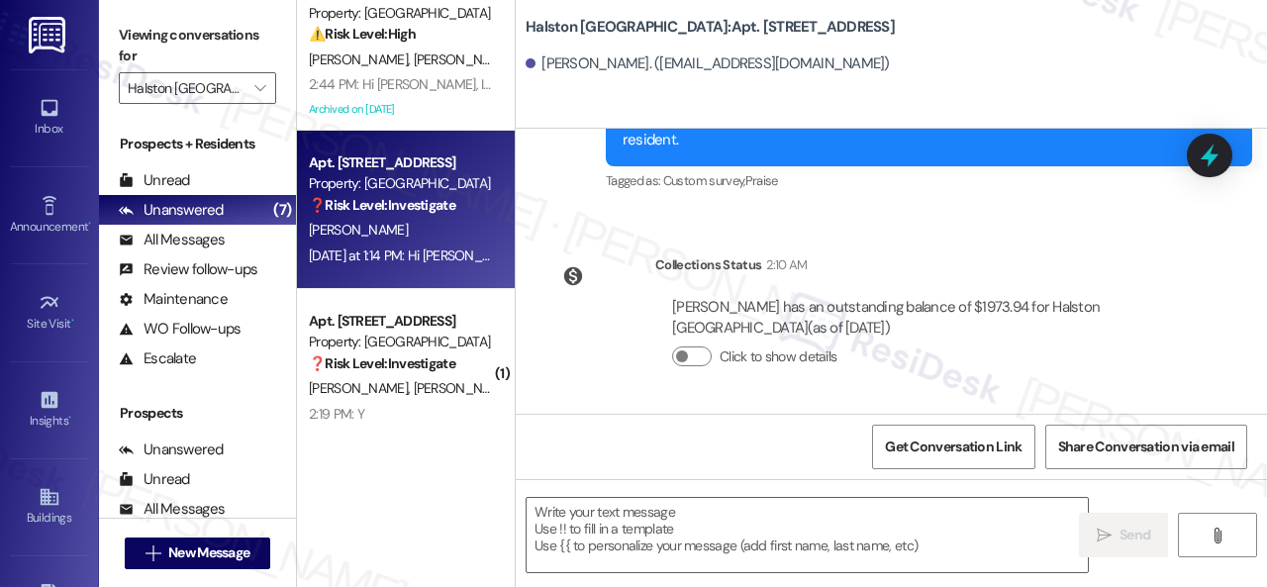
click at [567, 212] on div "Survey, sent via SMS Residesk Automated Survey Aug 30, 2024 at 1:07 PM This mes…" at bounding box center [891, 271] width 751 height 285
click at [538, 511] on textarea at bounding box center [807, 535] width 561 height 74
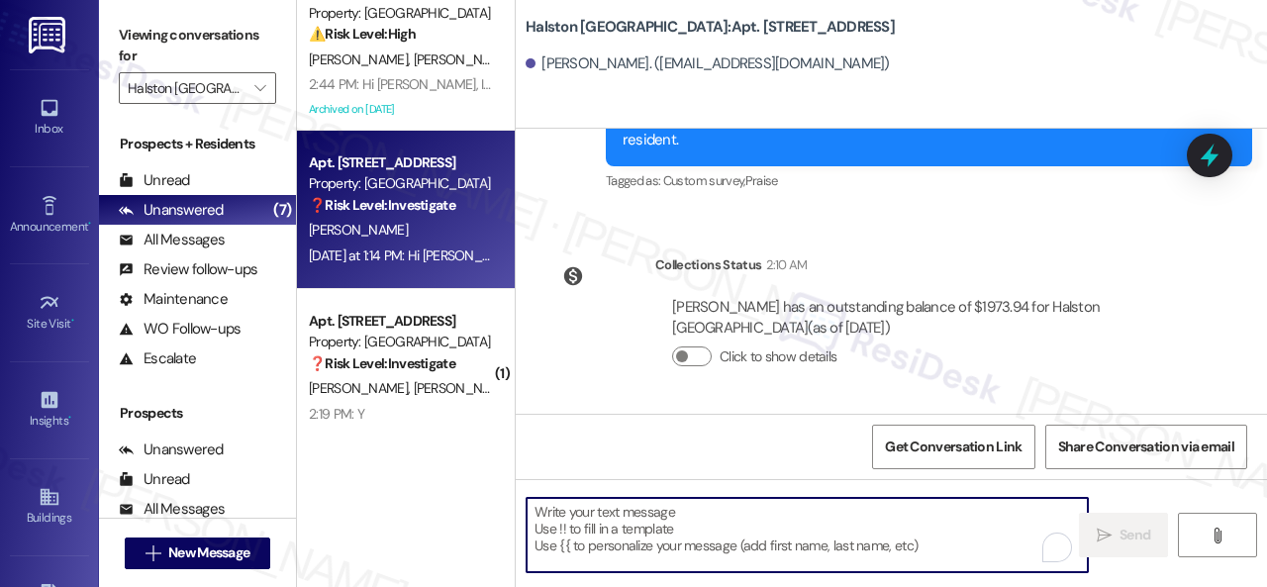
paste textarea "We're glad to hear everything’s taken care of. If your experience at {{property…"
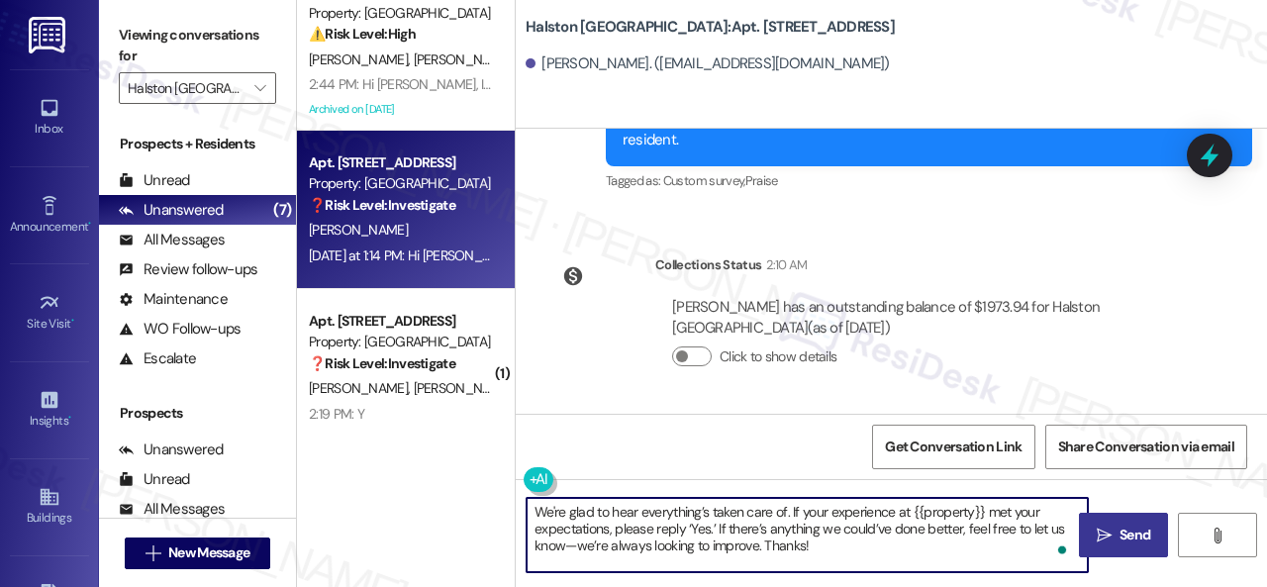
type textarea "We're glad to hear everything’s taken care of. If your experience at {{property…"
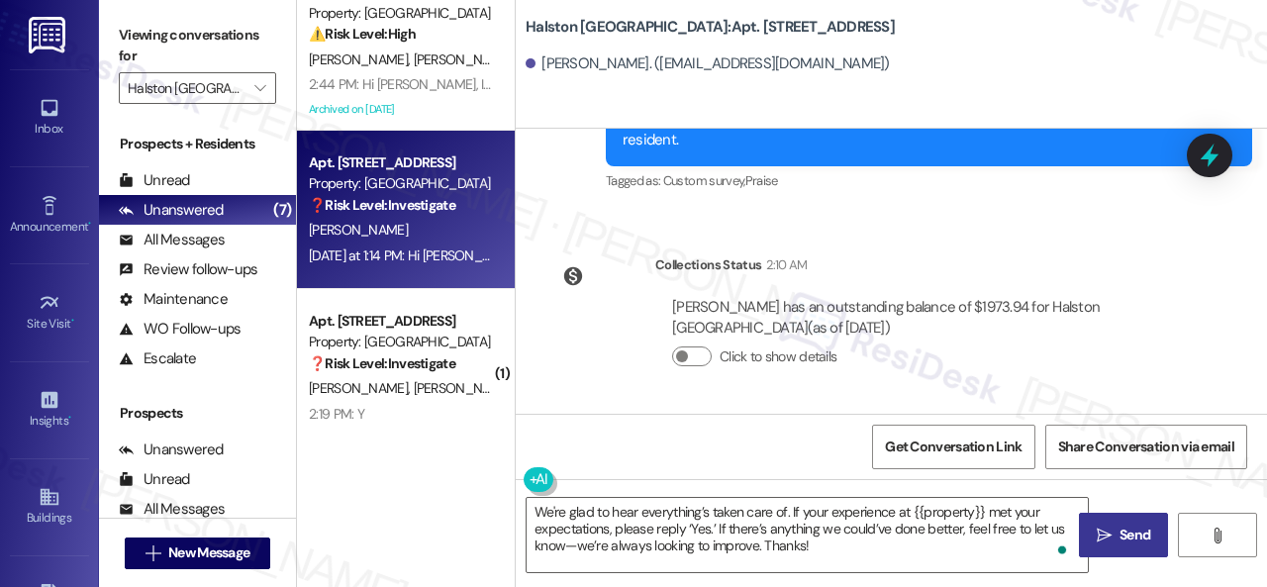
click at [1122, 545] on span "Send" at bounding box center [1135, 535] width 31 height 21
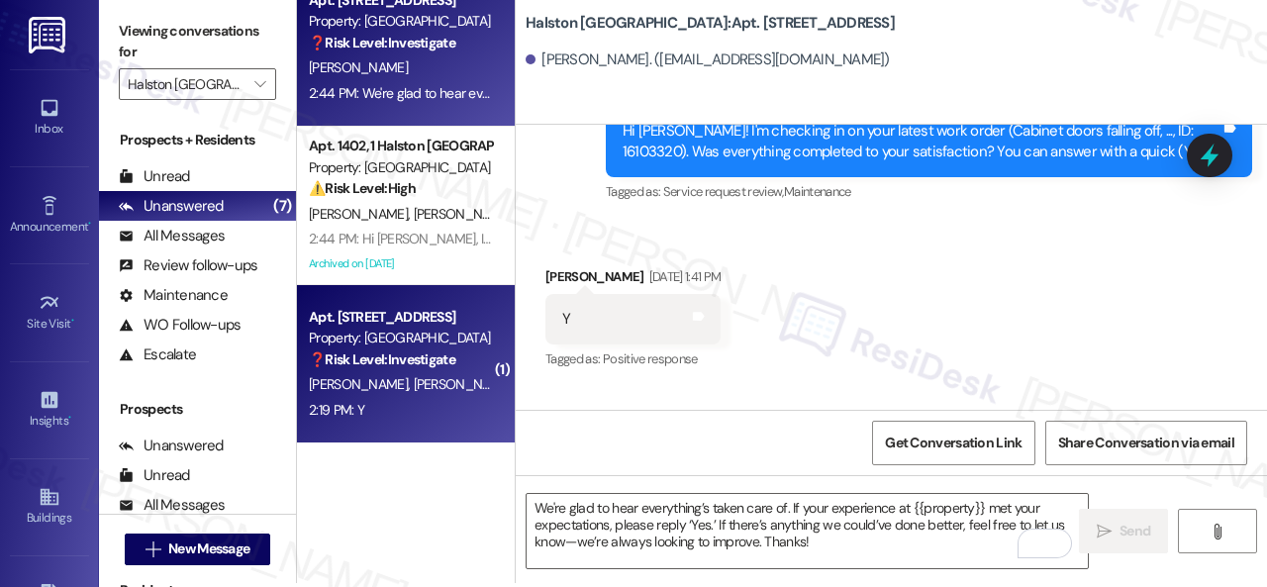
scroll to position [6, 0]
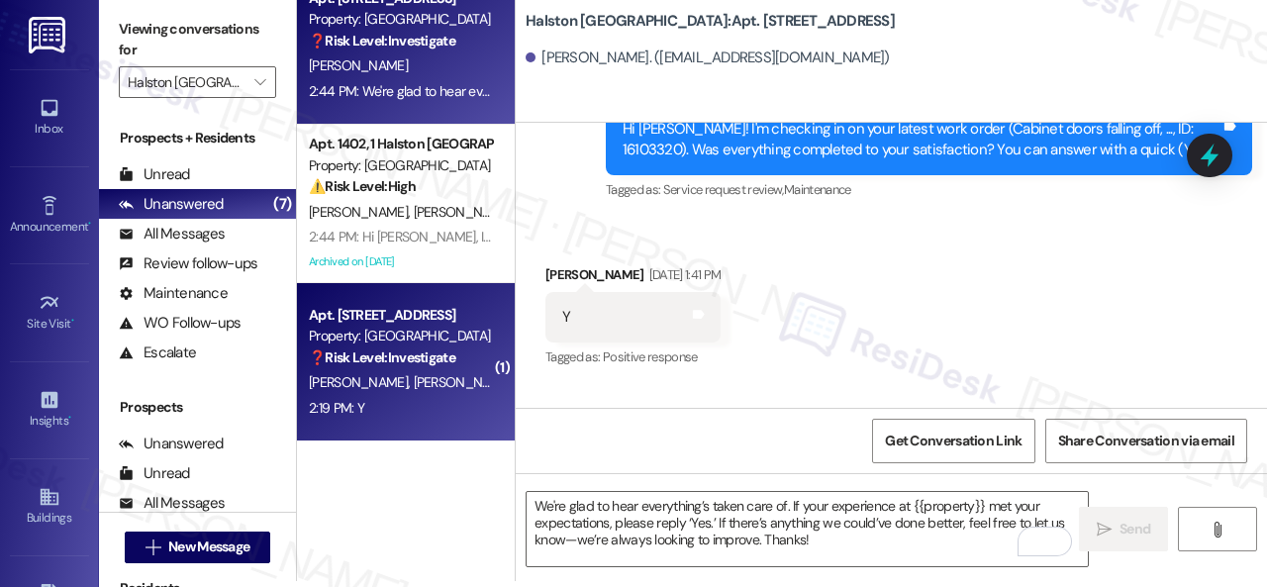
click at [470, 409] on div "2:19 PM: Y 2:19 PM: Y" at bounding box center [400, 408] width 187 height 25
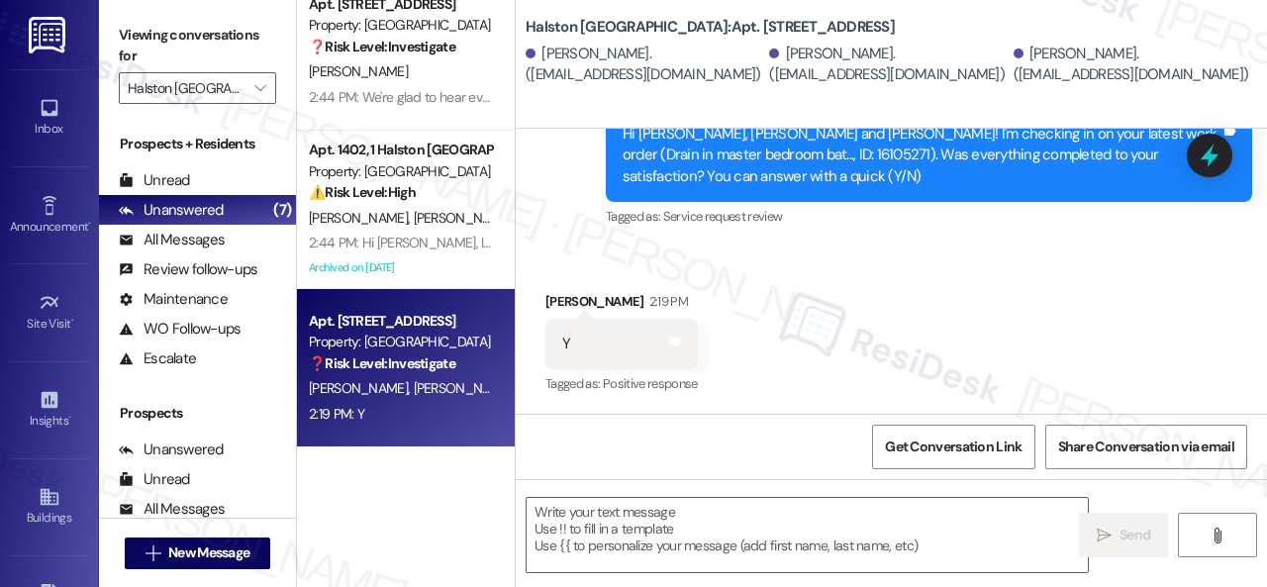
scroll to position [10178, 0]
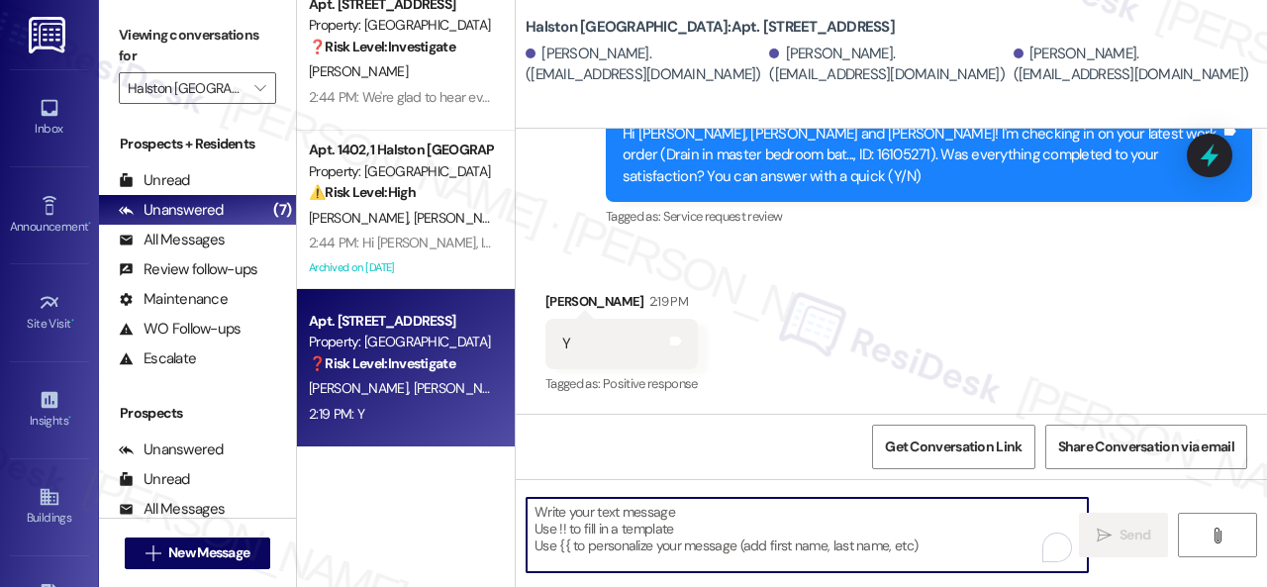
paste textarea "We're glad to hear everything’s taken care of. If your experience at {{property…"
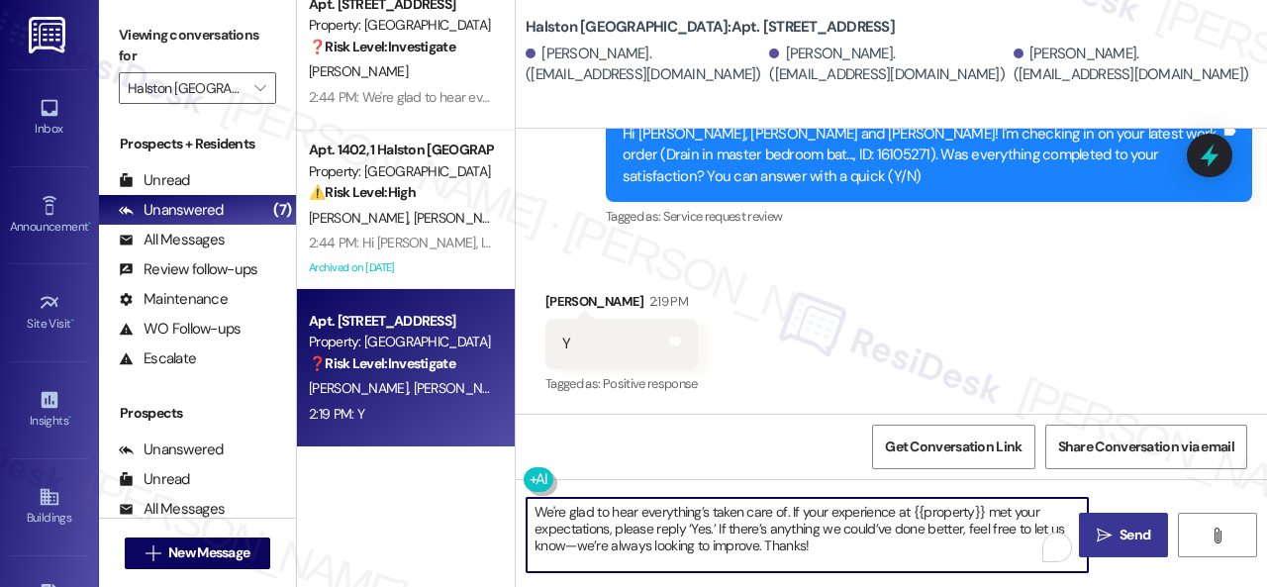
type textarea "We're glad to hear everything’s taken care of. If your experience at {{property…"
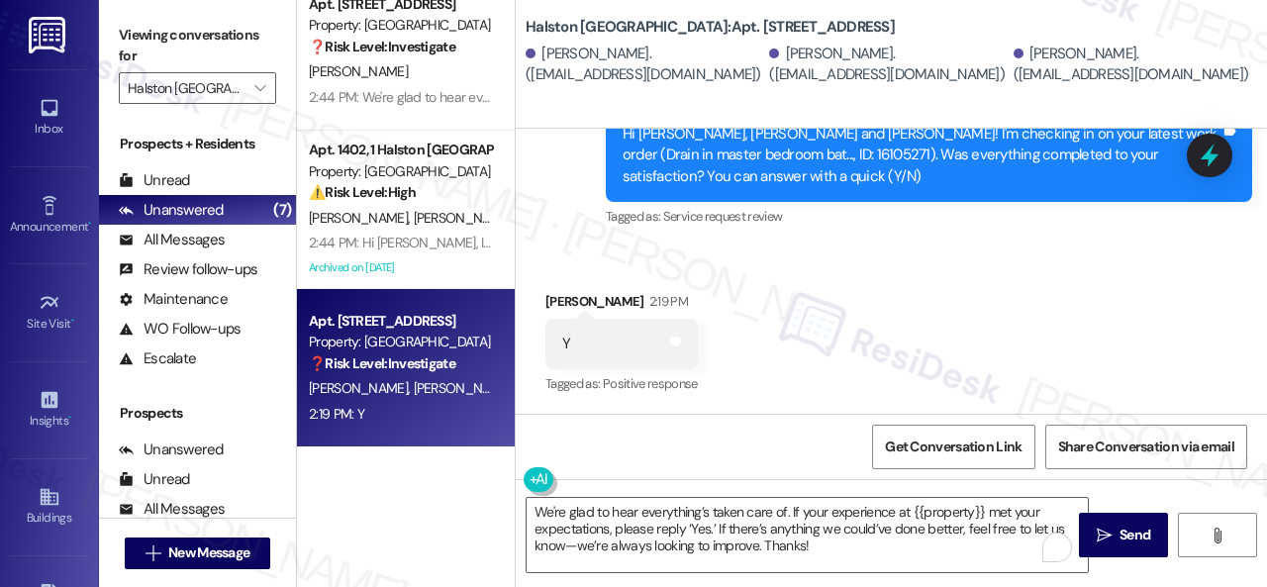
drag, startPoint x: 1118, startPoint y: 544, endPoint x: 1116, endPoint y: 478, distance: 66.4
click at [1120, 544] on span "Send" at bounding box center [1135, 535] width 31 height 21
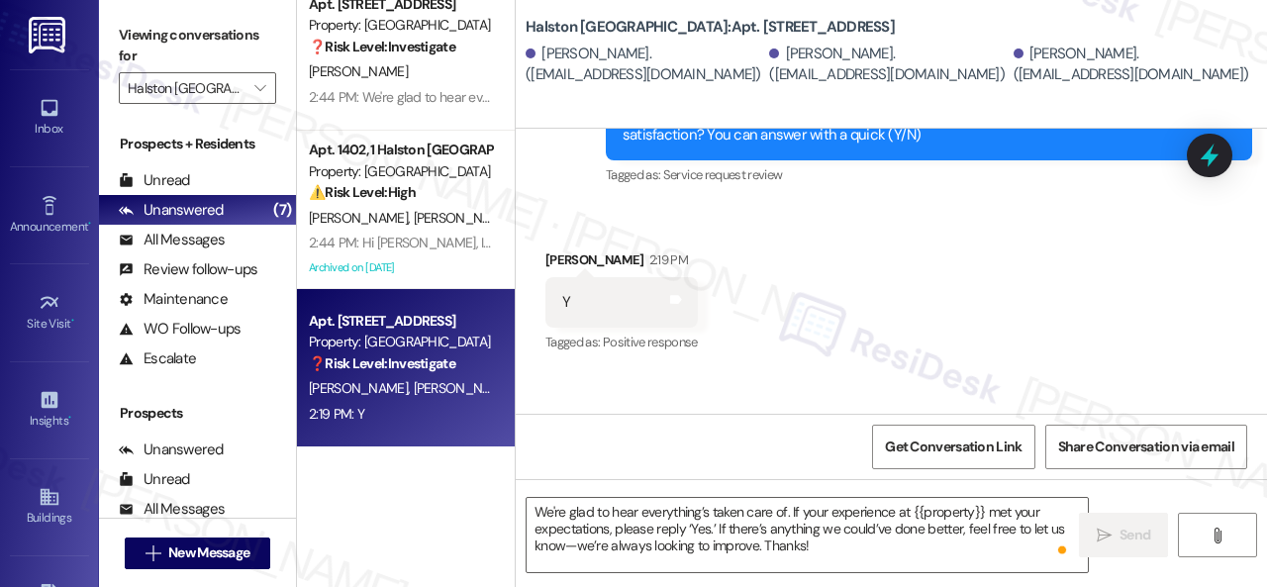
scroll to position [10177, 0]
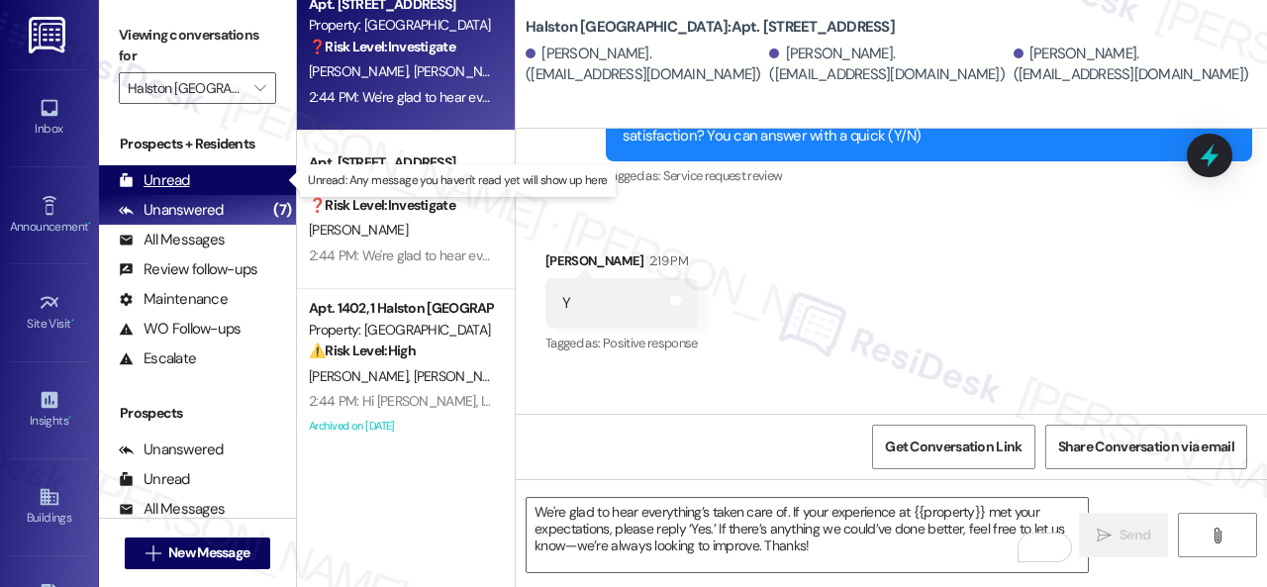
click at [182, 177] on div "Unread" at bounding box center [154, 180] width 71 height 21
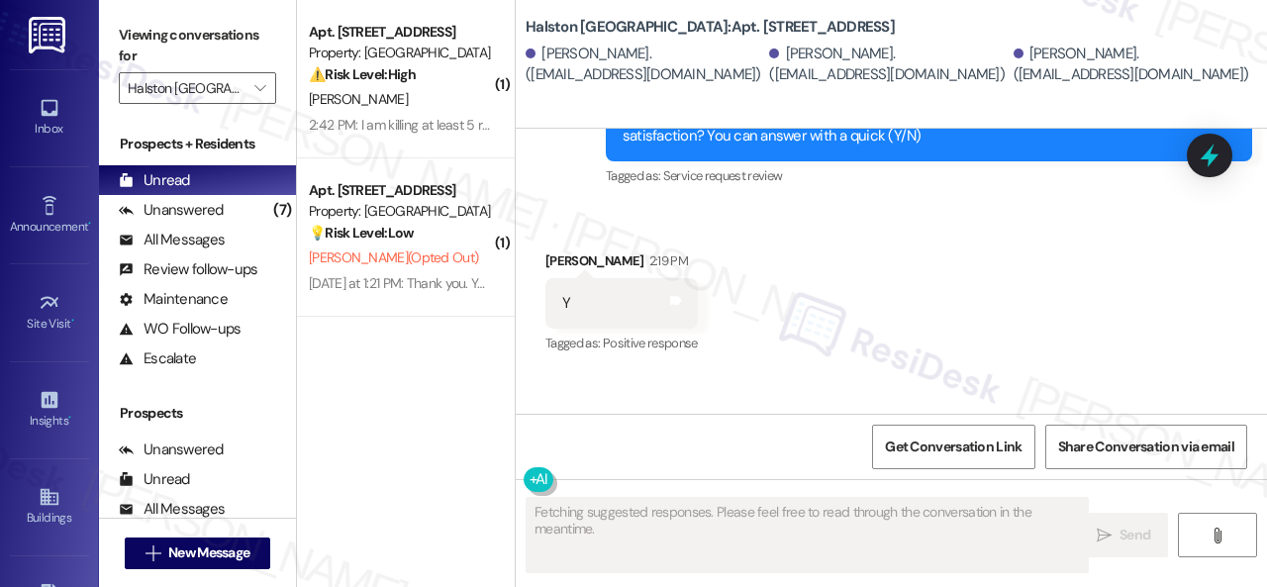
click at [464, 246] on div "N. Albritton (Opted Out)" at bounding box center [400, 258] width 187 height 25
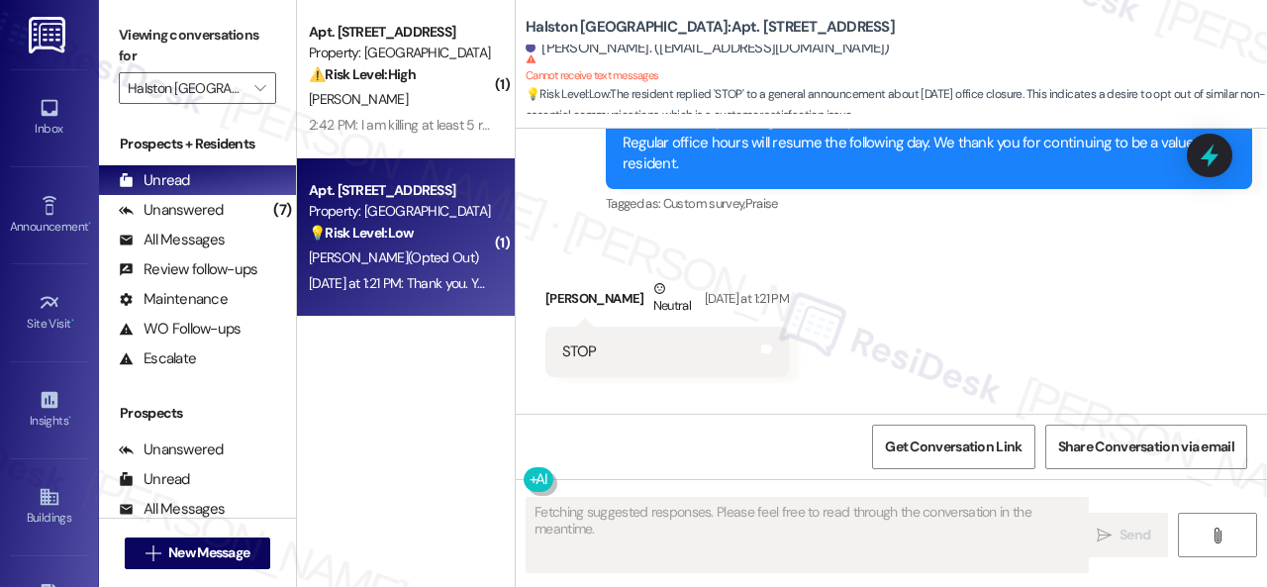
scroll to position [794, 0]
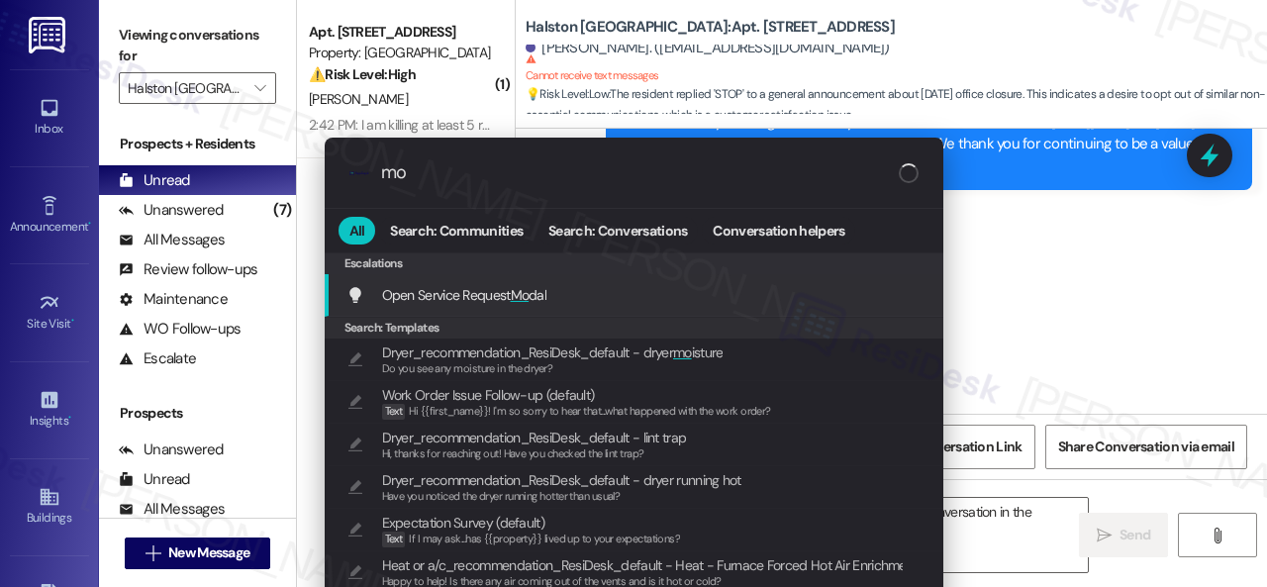
type input "m"
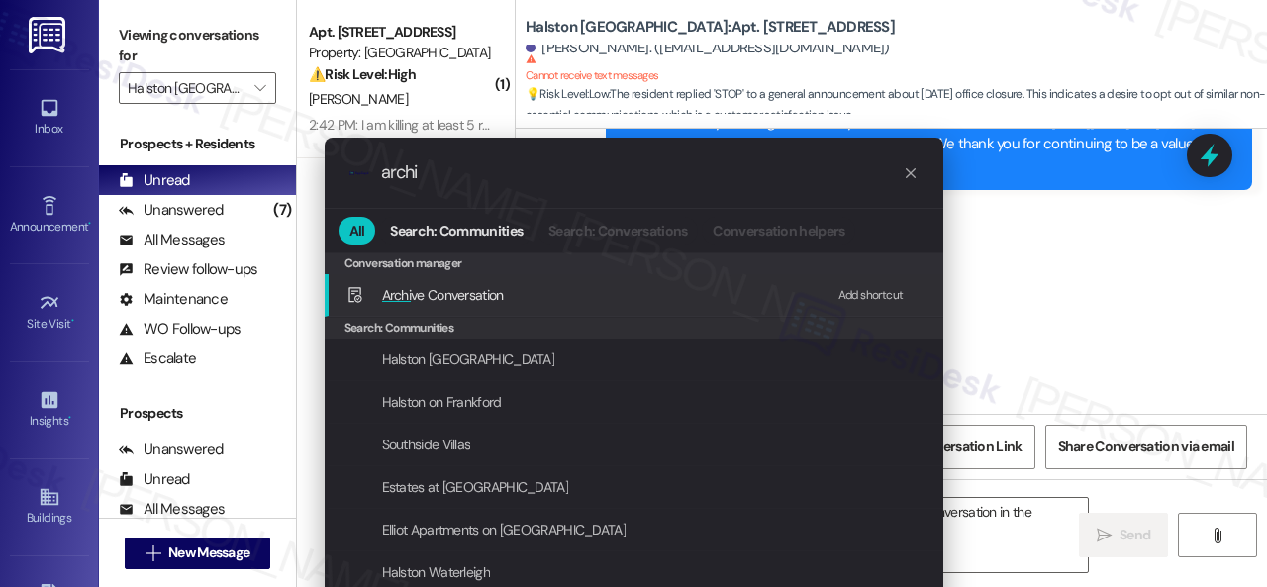
click at [863, 288] on div "Add shortcut" at bounding box center [870, 295] width 65 height 21
click at [481, 294] on span "Archi ve Conversation" at bounding box center [443, 295] width 122 height 18
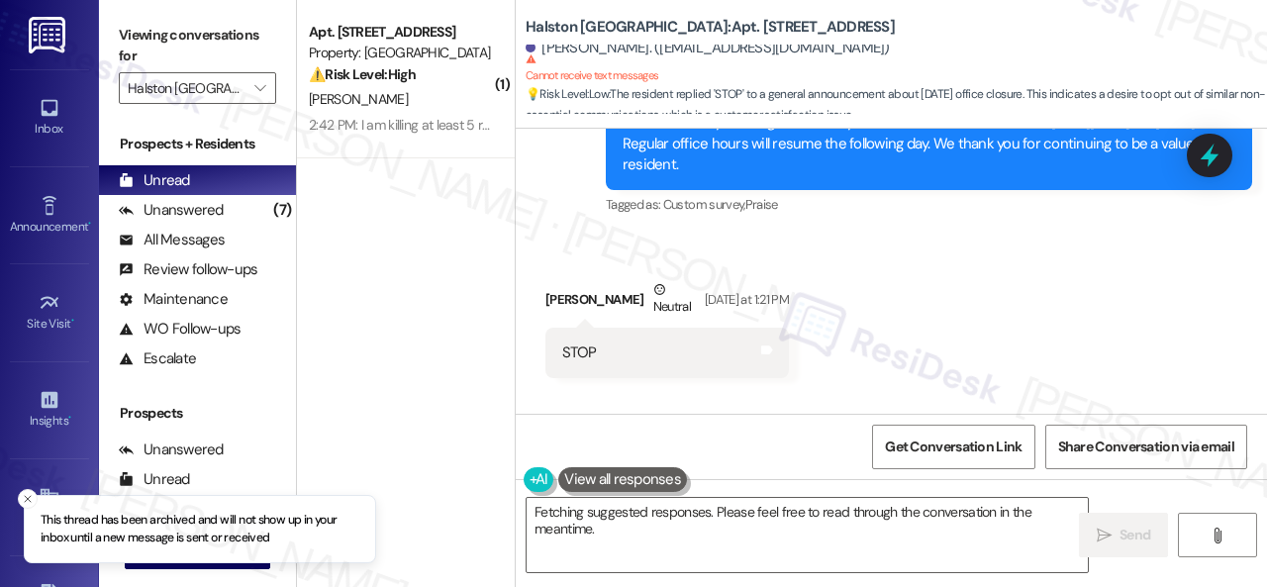
click at [609, 262] on div "Received via SMS Nykeria Albritton Neutral Yesterday at 1:21 PM STOP Tags and n…" at bounding box center [891, 314] width 751 height 158
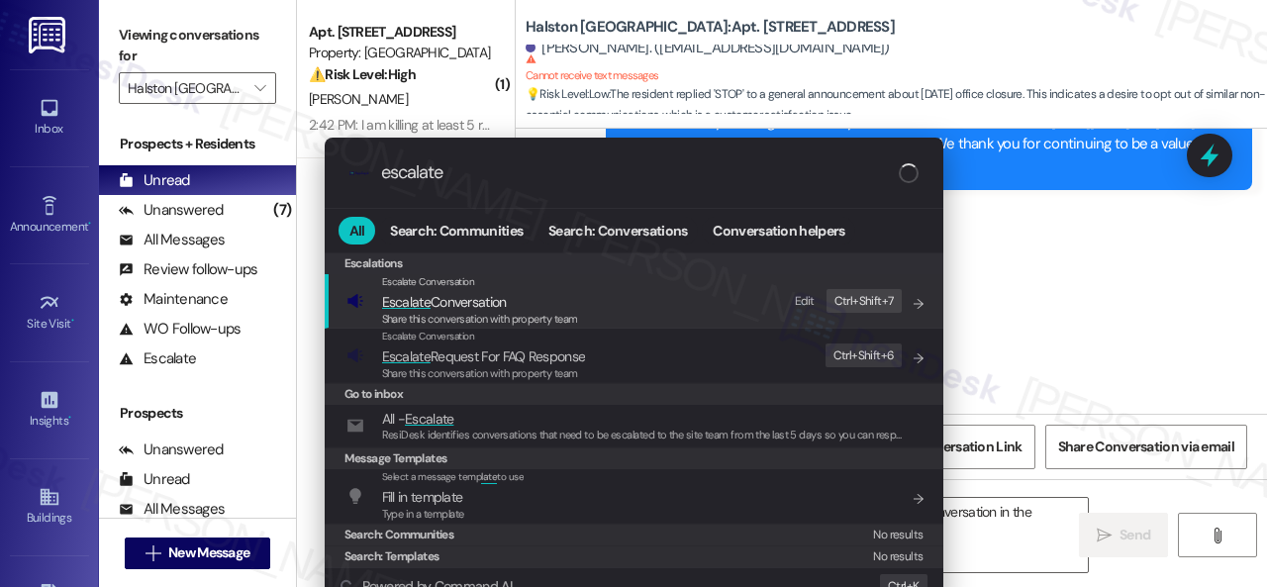
type input "escalate"
click at [799, 298] on div "Edit" at bounding box center [805, 301] width 20 height 21
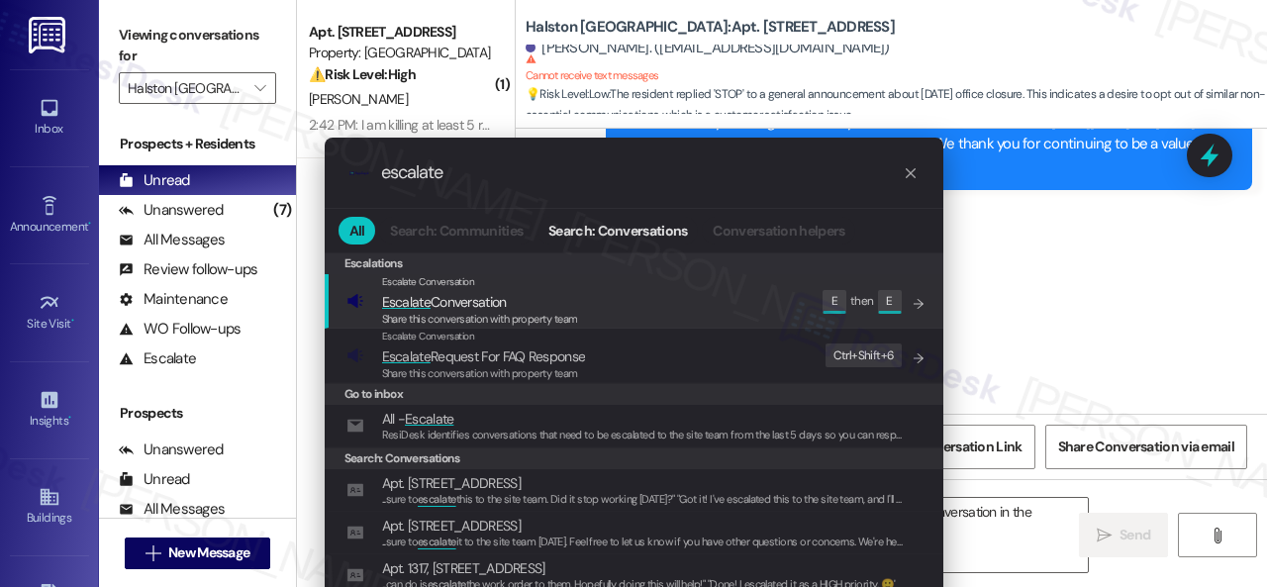
click at [1009, 318] on div ".cls-1{fill:#0a055f;}.cls-2{fill:#0cc4c4;} resideskLogoBlueOrange escalate All …" at bounding box center [633, 293] width 1267 height 587
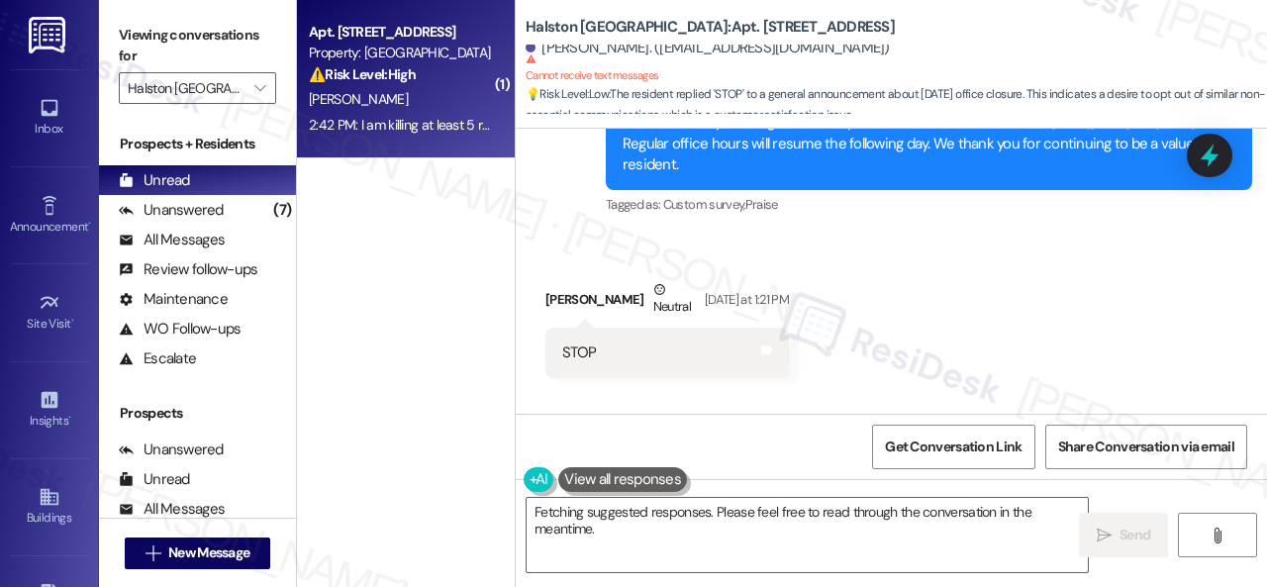
click at [429, 102] on div "[PERSON_NAME]" at bounding box center [400, 99] width 187 height 25
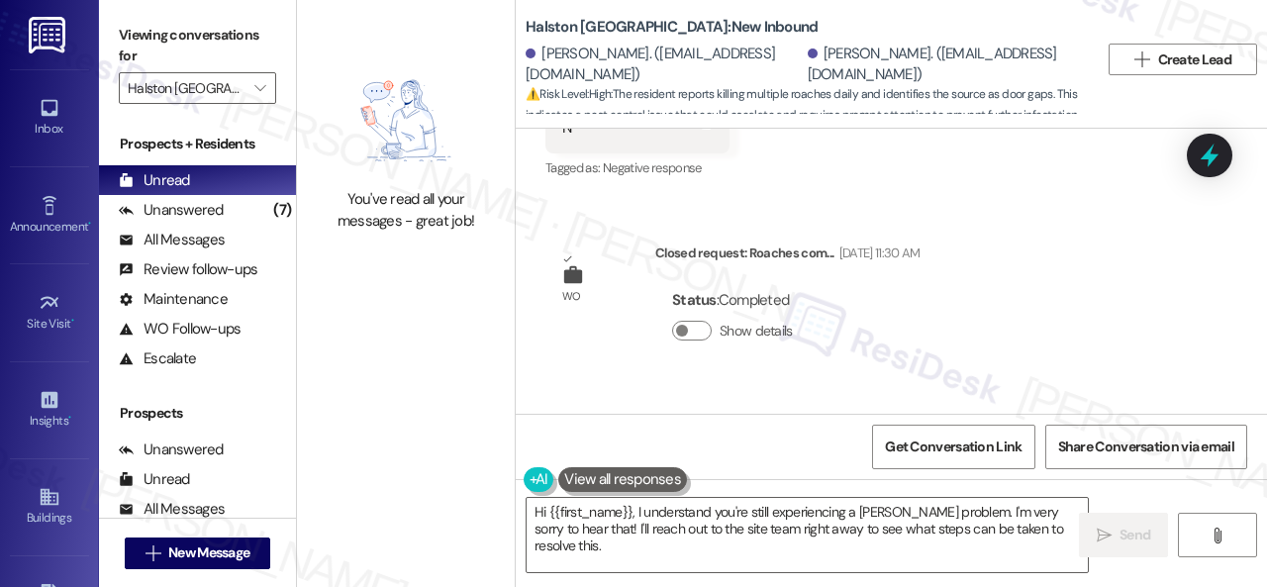
scroll to position [13563, 0]
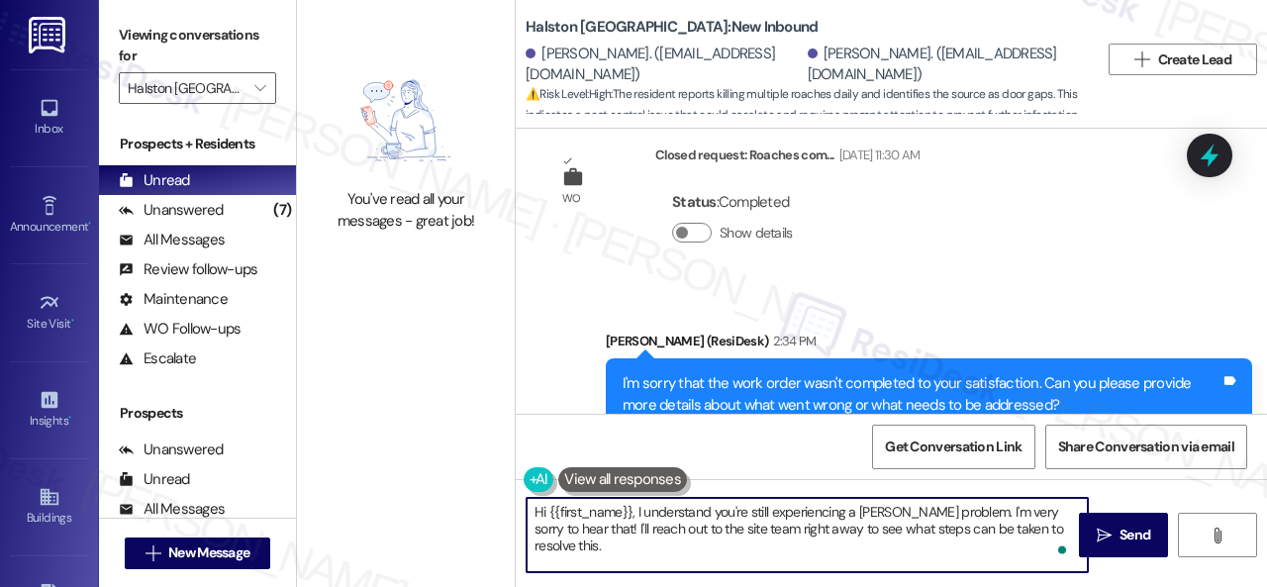
drag, startPoint x: 855, startPoint y: 512, endPoint x: 887, endPoint y: 517, distance: 32.1
click at [887, 517] on textarea "Hi {{first_name}}, I understand you're still experiencing a roach problem. I'm …" at bounding box center [807, 535] width 561 height 74
type textarea "Hi {{first_name}}, I understand you're still experiencing a pest problem. I'm v…"
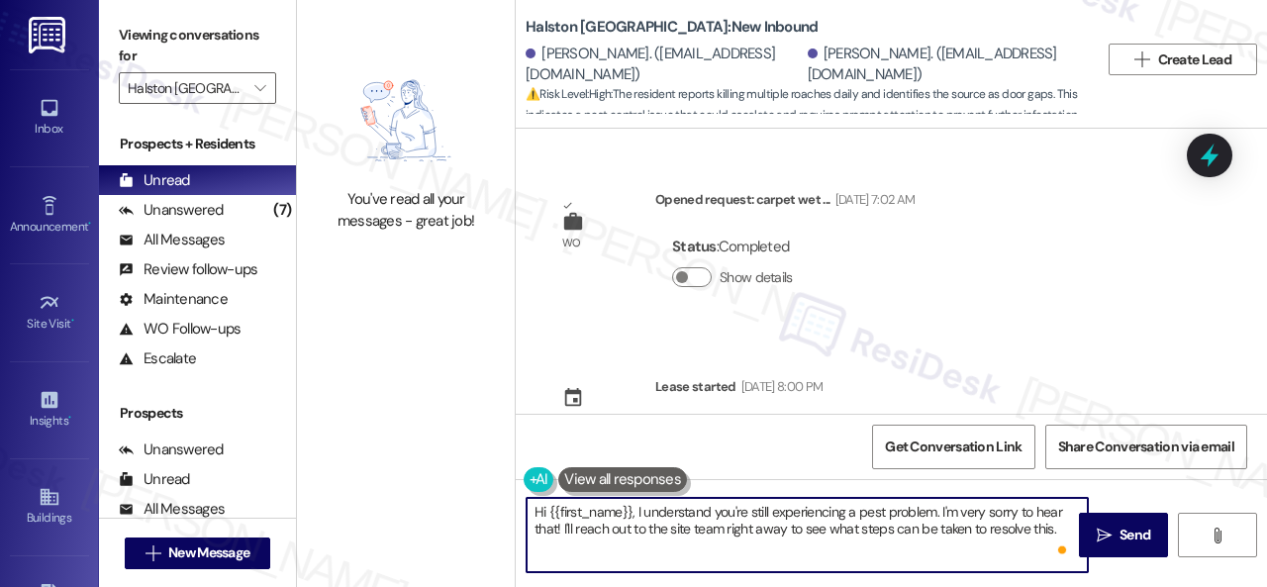
scroll to position [13563, 0]
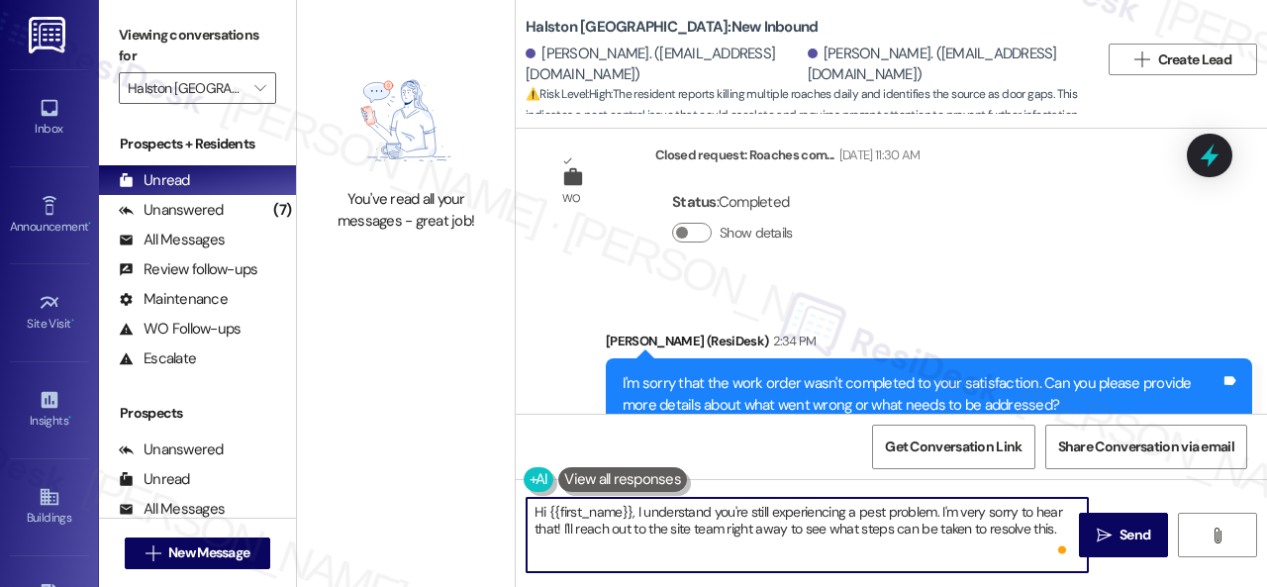
drag, startPoint x: 636, startPoint y: 512, endPoint x: 512, endPoint y: 521, distance: 124.1
click at [512, 521] on div "You've read all your messages - great job! [GEOGRAPHIC_DATA]: New Inbound [PERS…" at bounding box center [782, 293] width 970 height 587
drag, startPoint x: 536, startPoint y: 512, endPoint x: 609, endPoint y: 513, distance: 73.3
click at [609, 513] on textarea "I understand you're still experiencing a pest problem. I'm very sorry to hear t…" at bounding box center [807, 535] width 561 height 74
drag, startPoint x: 857, startPoint y: 511, endPoint x: 995, endPoint y: 534, distance: 139.5
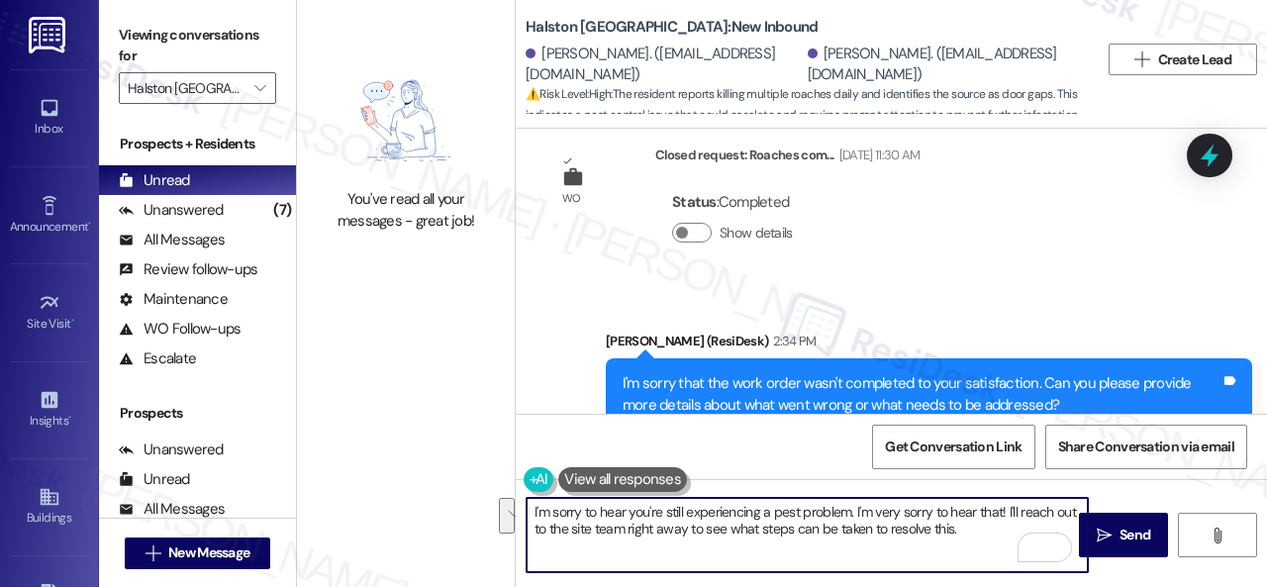
click at [995, 534] on textarea "I'm sorry to hear you're still experiencing a pest problem. I'm very sorry to h…" at bounding box center [807, 535] width 561 height 74
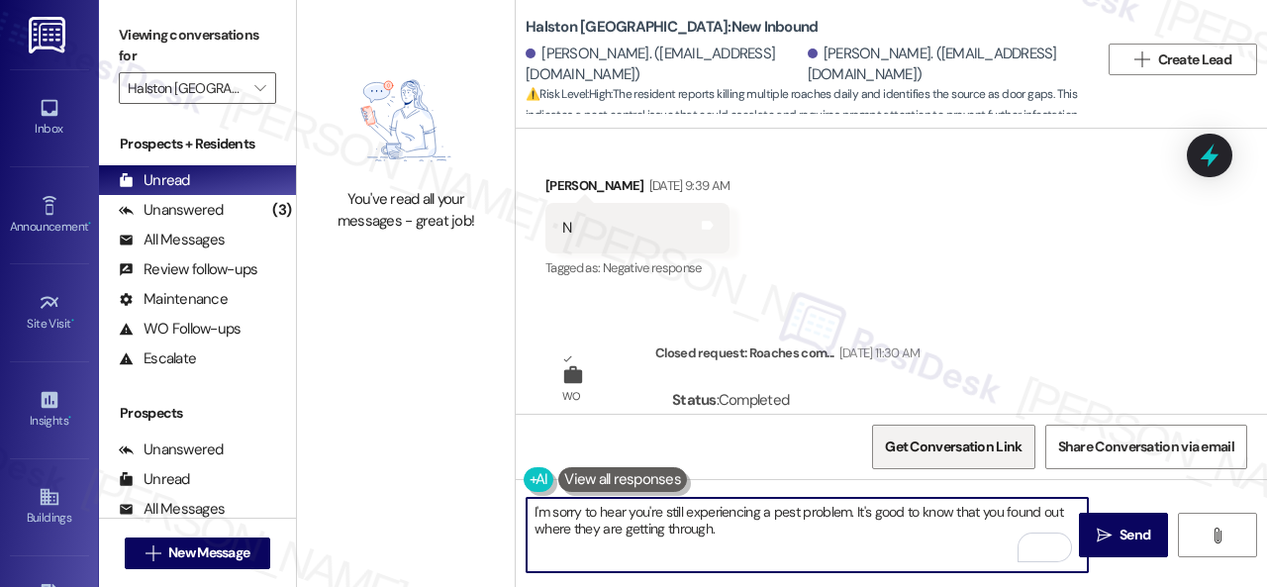
scroll to position [13761, 0]
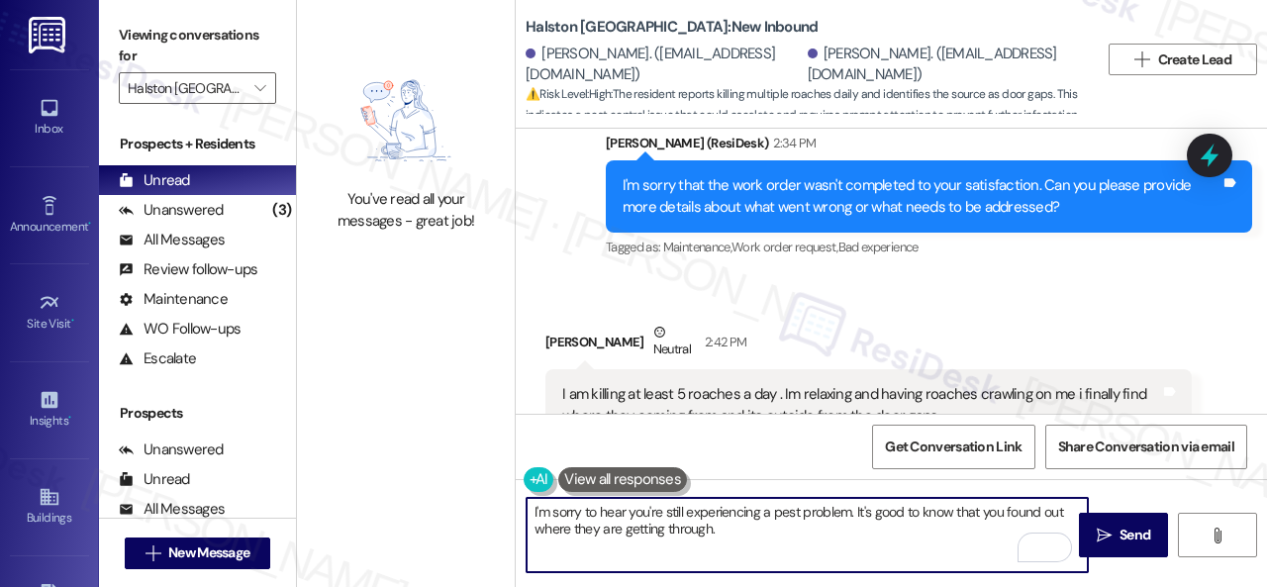
click at [950, 532] on textarea "I'm sorry to hear you're still experiencing a pest problem. It's good to know t…" at bounding box center [807, 535] width 561 height 74
paste textarea "Is there already a work order for the issue? If so, may I have the work order n…"
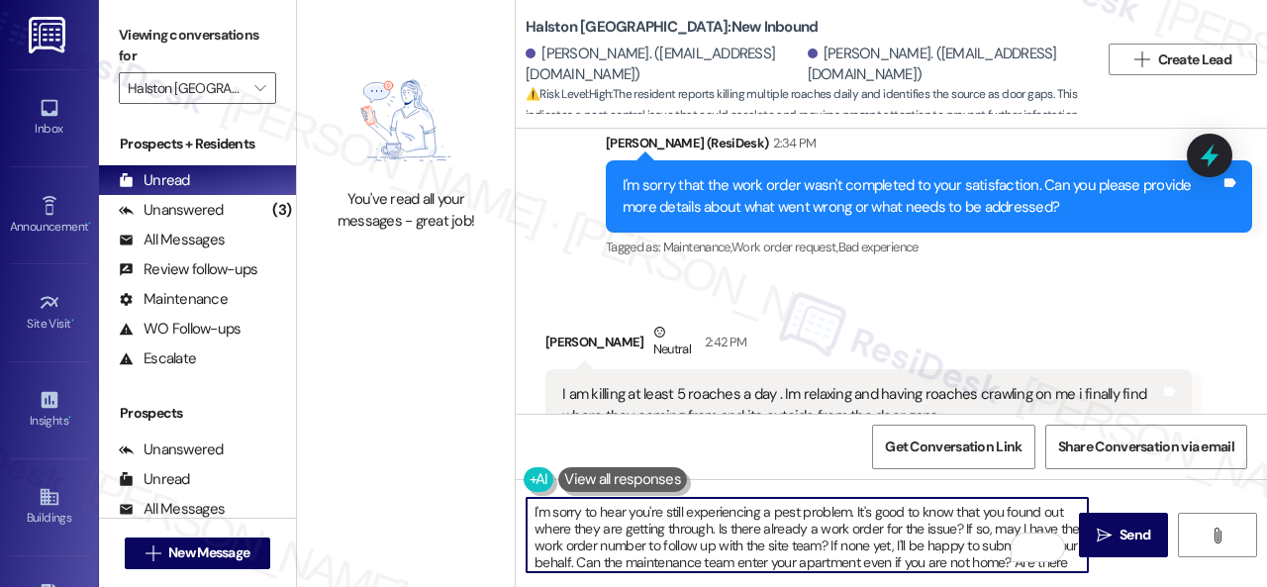
scroll to position [16, 0]
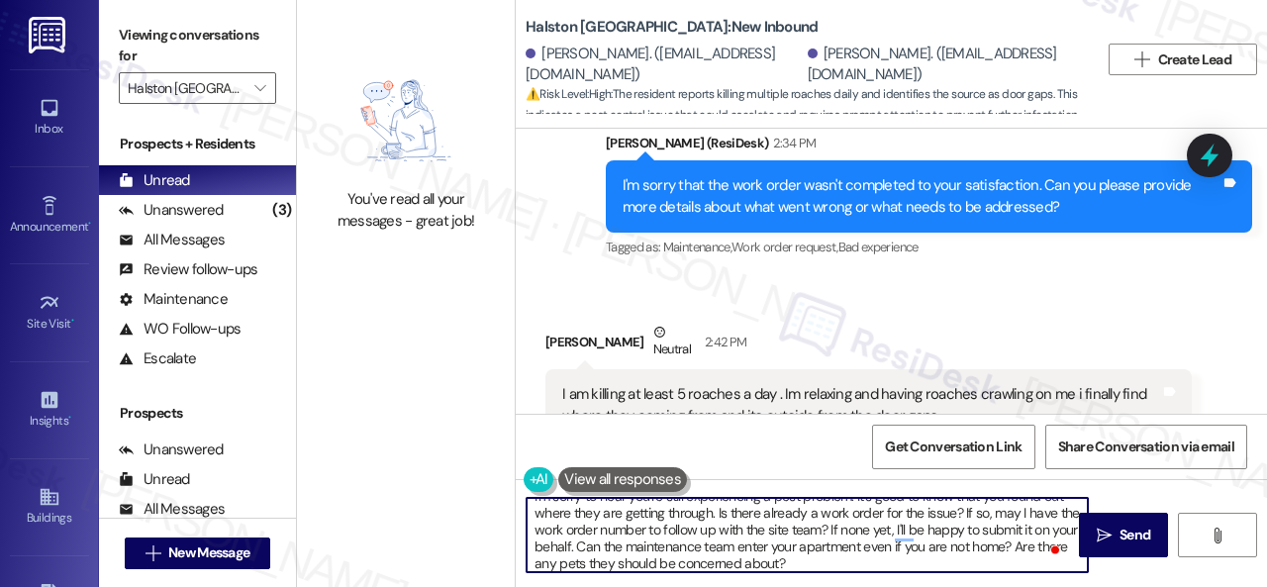
click at [817, 512] on textarea "I'm sorry to hear you're still experiencing a pest problem. It's good to know t…" at bounding box center [807, 535] width 561 height 74
click at [964, 532] on textarea "I'm sorry to hear you're still experiencing a pest problem. It's good to know t…" at bounding box center [807, 535] width 561 height 74
click at [574, 547] on textarea "I'm sorry to hear you're still experiencing a pest problem. It's good to know t…" at bounding box center [807, 535] width 561 height 74
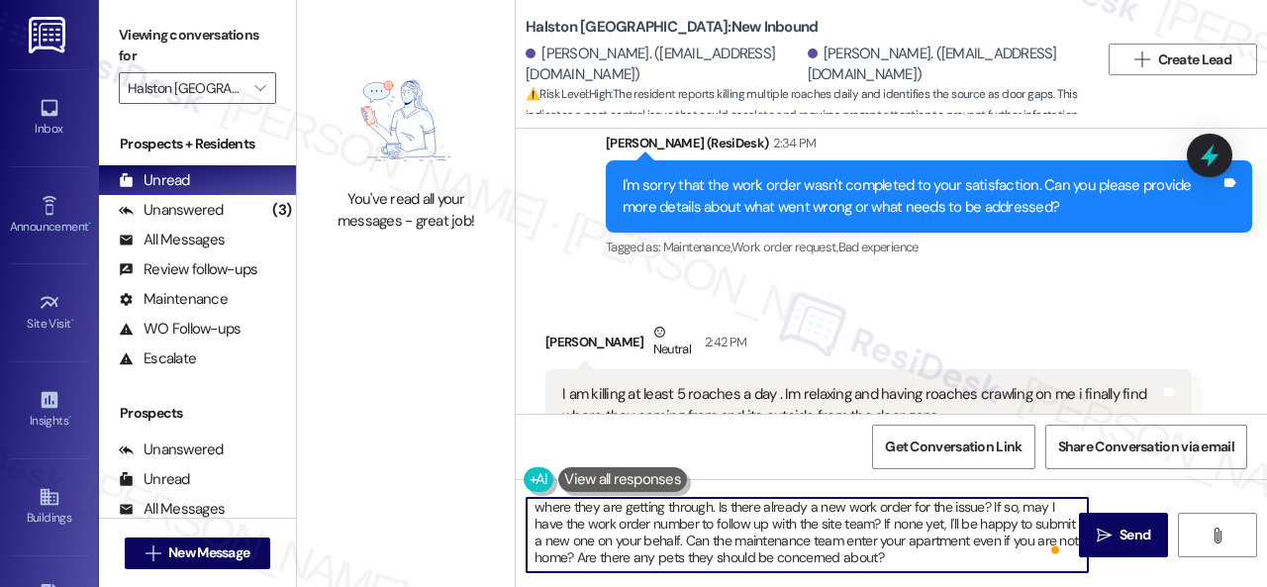
scroll to position [22, 0]
click at [728, 540] on textarea "I'm sorry to hear you're still experiencing a pest problem. It's good to know t…" at bounding box center [807, 535] width 561 height 74
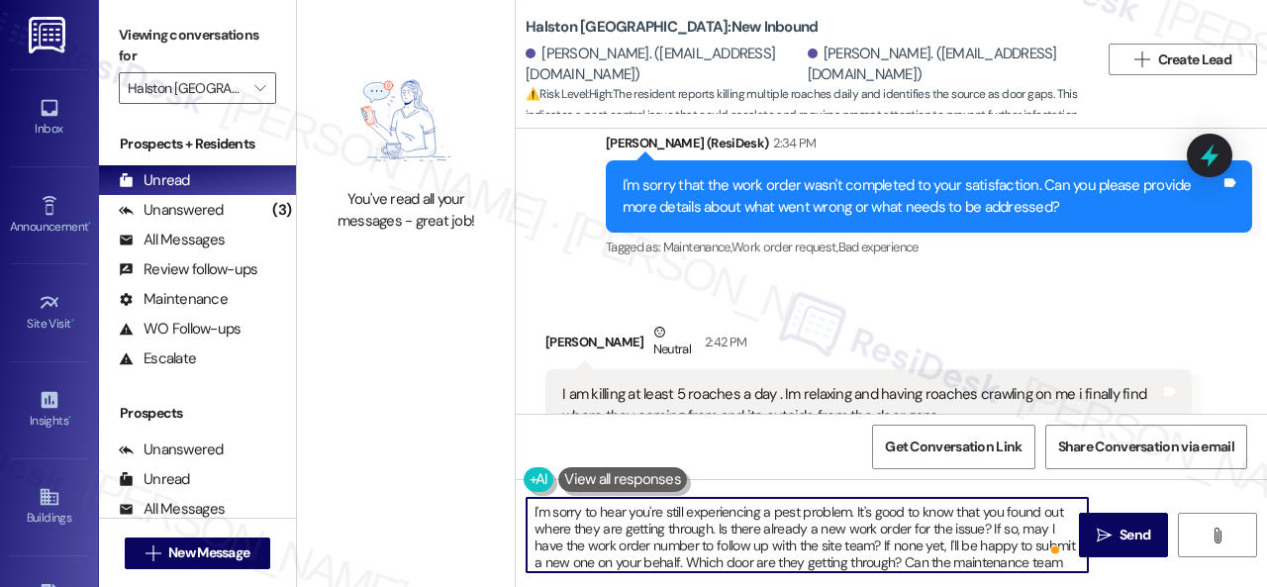
scroll to position [0, 0]
type textarea "I'm sorry to hear you're still experiencing a pest problem. It's good to know t…"
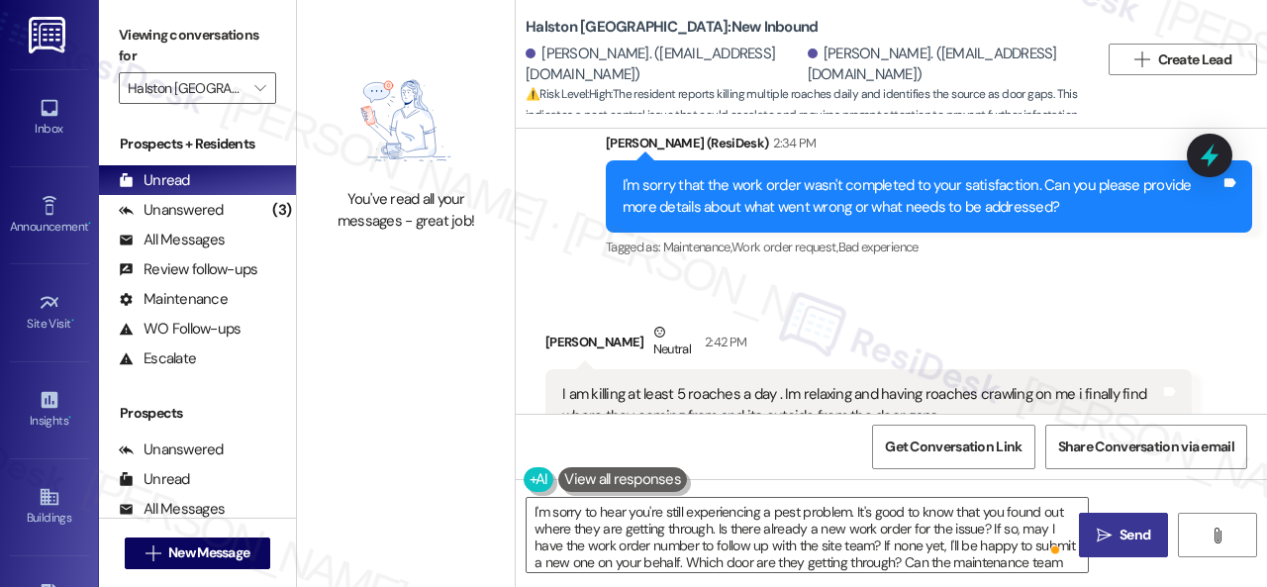
click at [1139, 542] on span "Send" at bounding box center [1135, 535] width 31 height 21
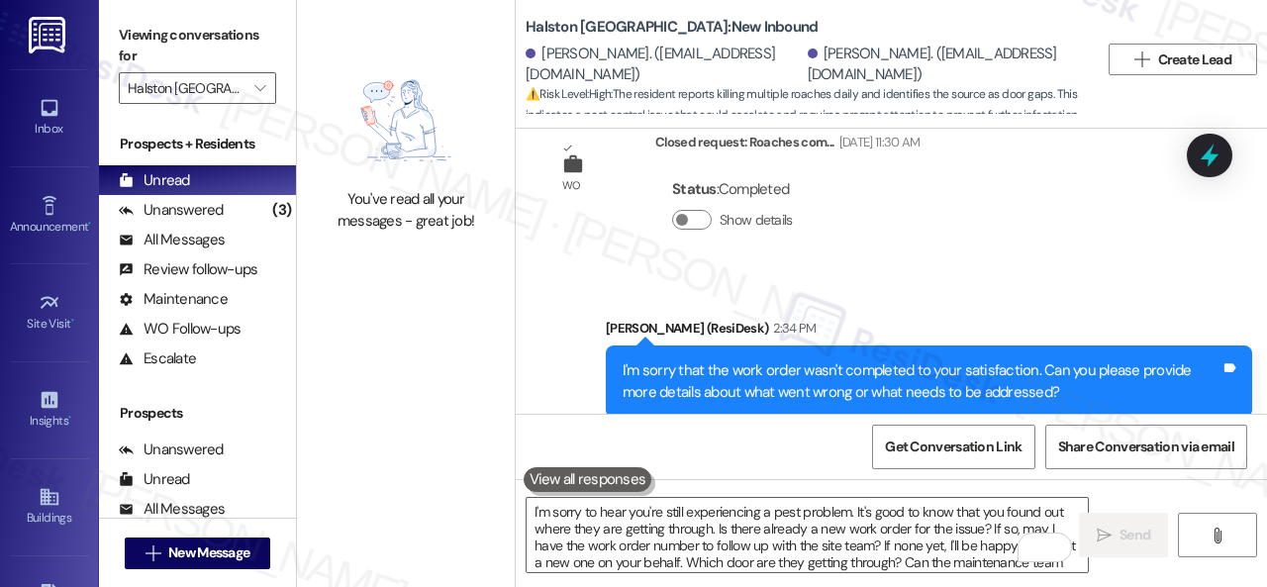
scroll to position [13709, 0]
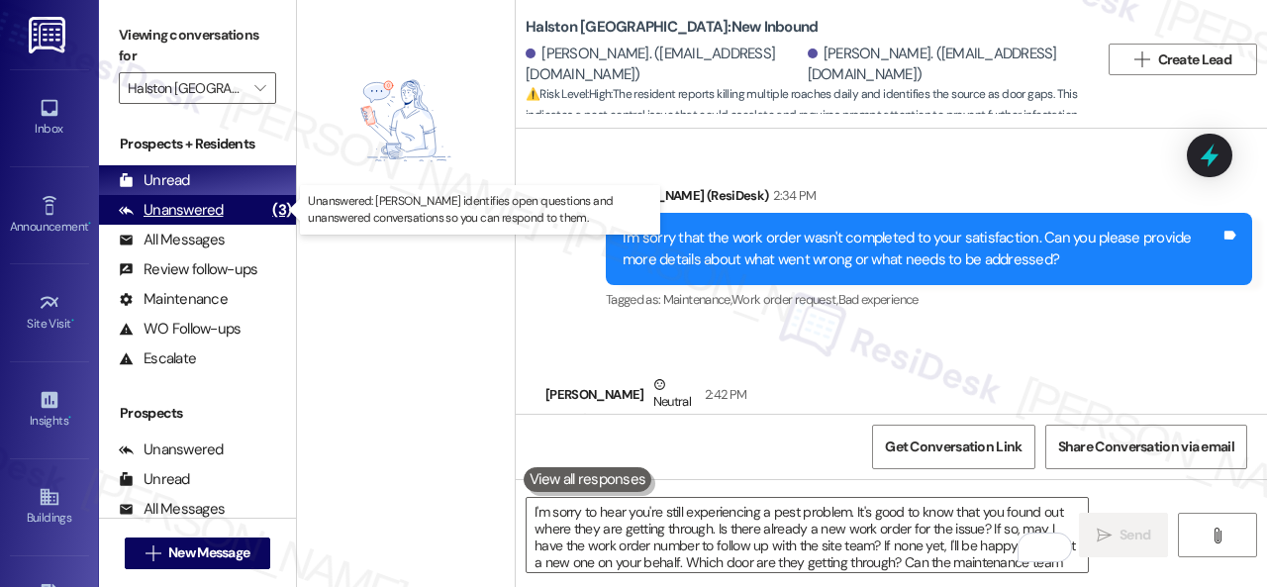
click at [164, 213] on div "Unanswered" at bounding box center [171, 210] width 105 height 21
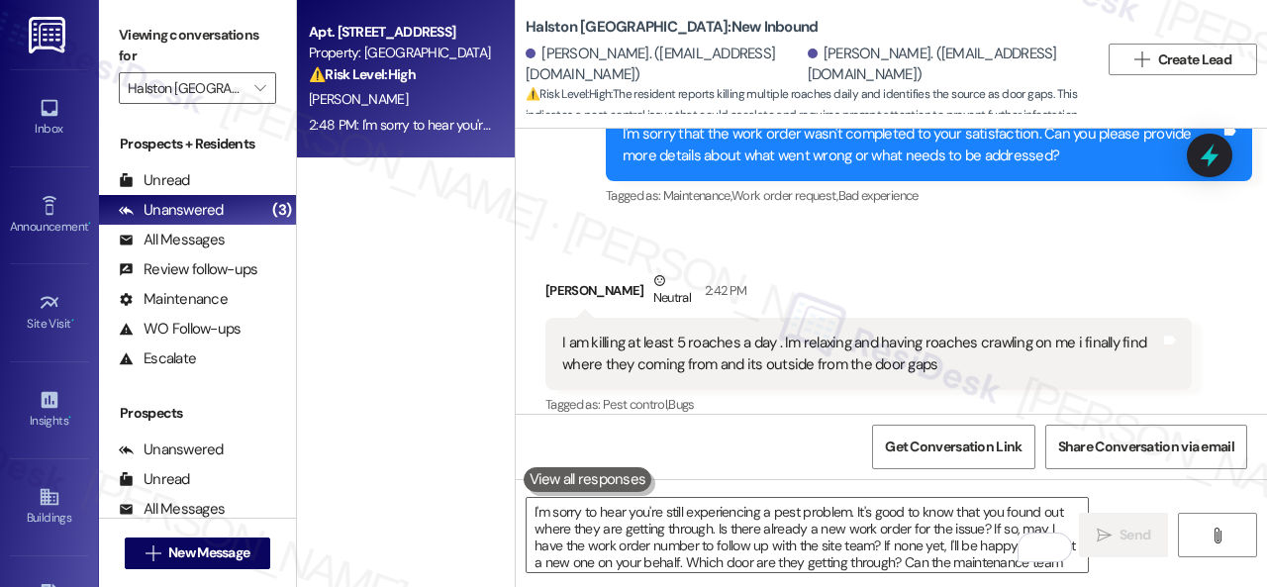
scroll to position [14006, 0]
